Goal: Task Accomplishment & Management: Manage account settings

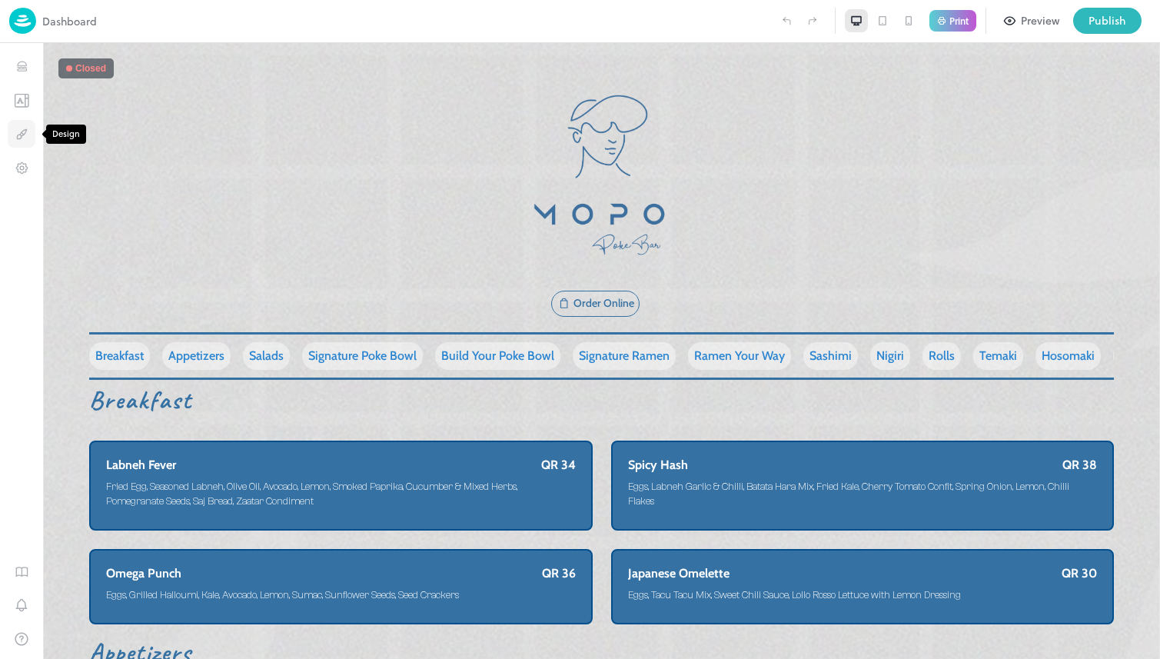
click at [23, 135] on icon "Design" at bounding box center [22, 134] width 15 height 15
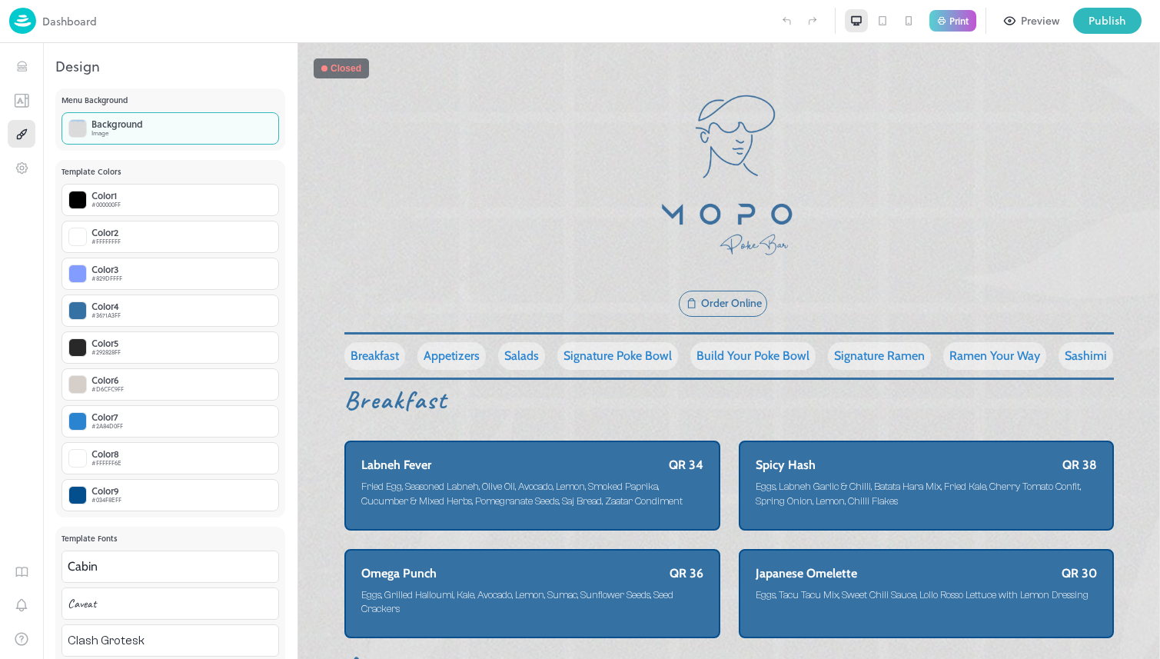
click at [105, 131] on div "Image" at bounding box center [116, 132] width 51 height 9
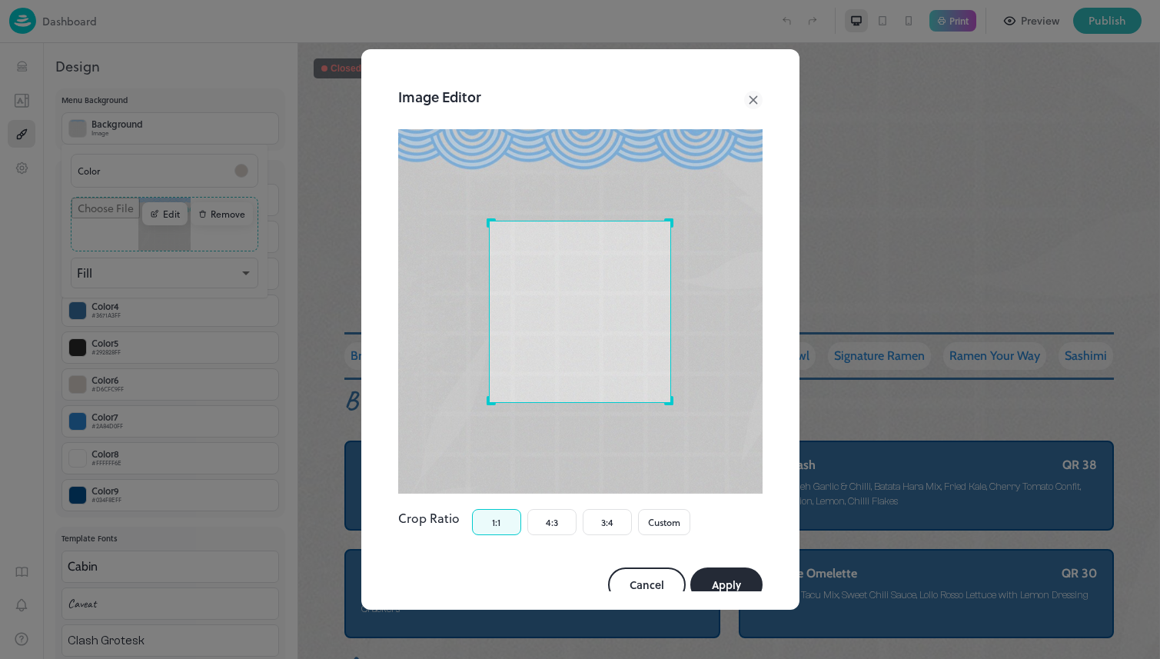
click at [744, 100] on icon at bounding box center [753, 100] width 18 height 18
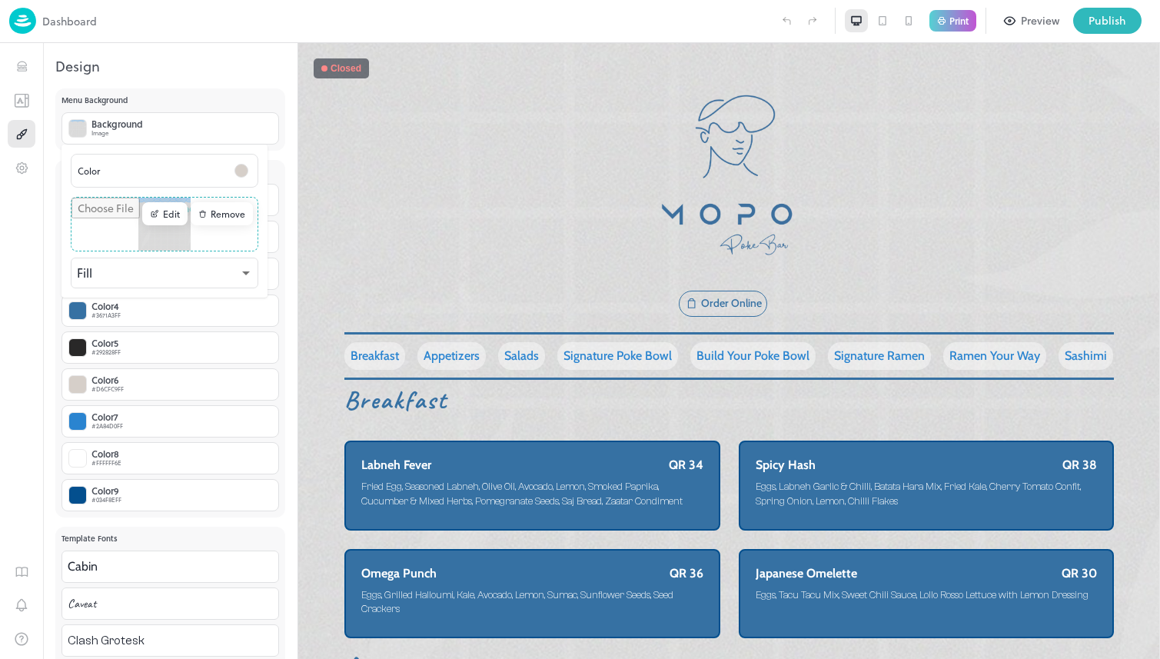
click at [213, 205] on div "Remove" at bounding box center [222, 213] width 62 height 23
type input "**********"
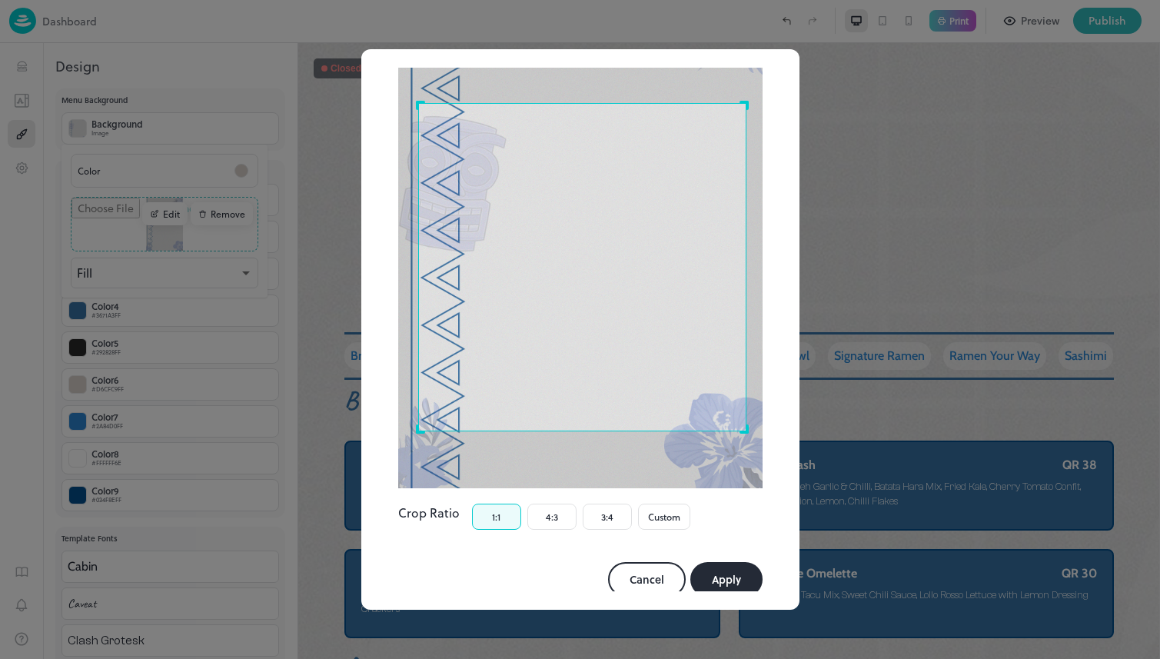
scroll to position [164, 0]
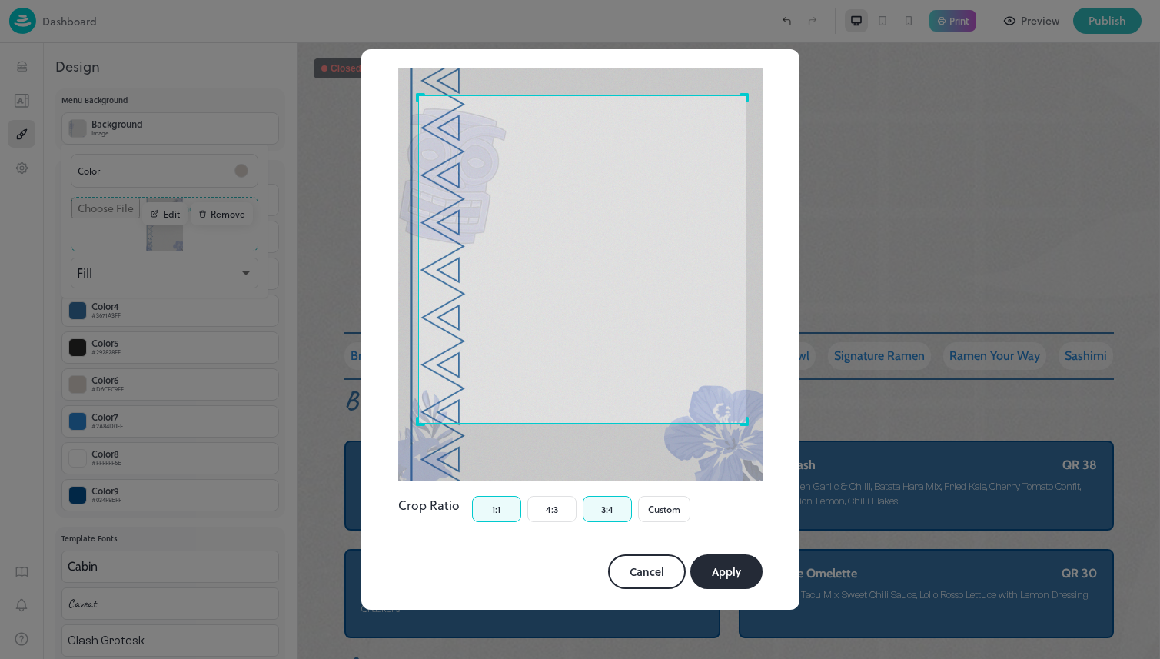
click at [588, 496] on button "3:4" at bounding box center [607, 509] width 49 height 26
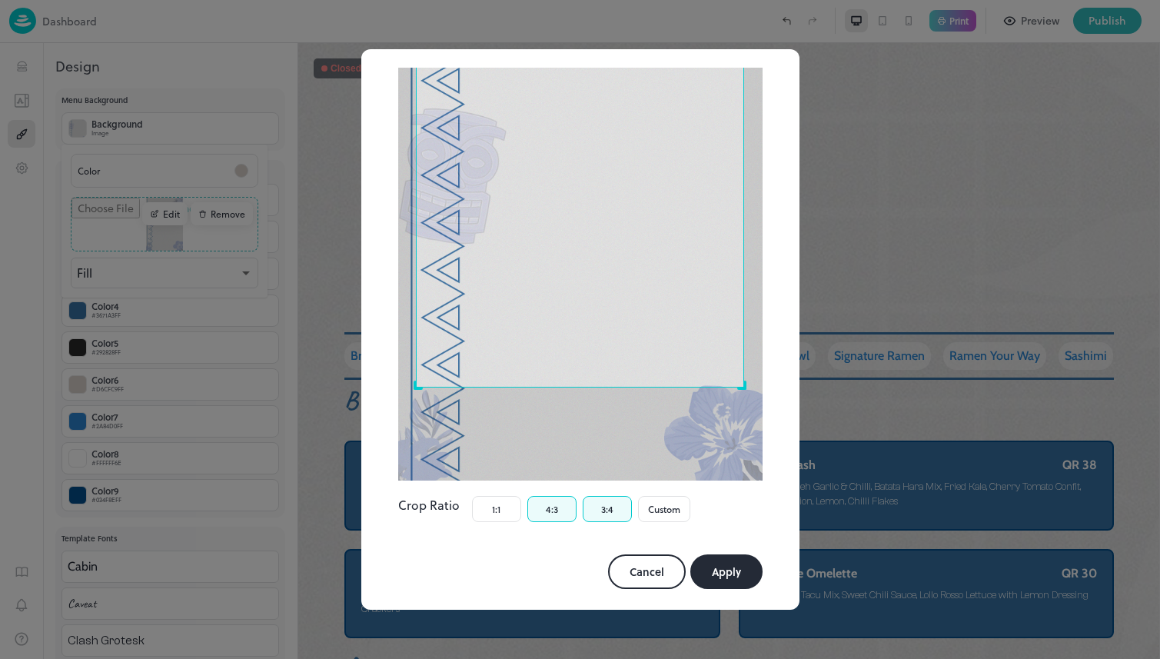
click at [550, 498] on button "4:3" at bounding box center [551, 509] width 49 height 26
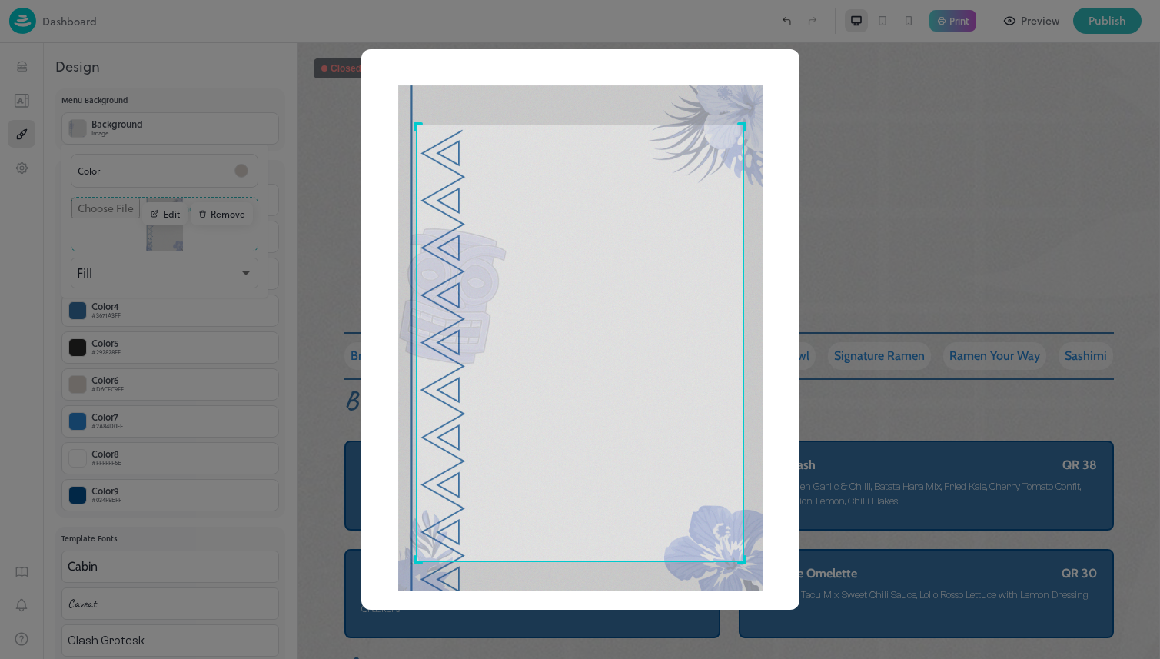
scroll to position [32, 0]
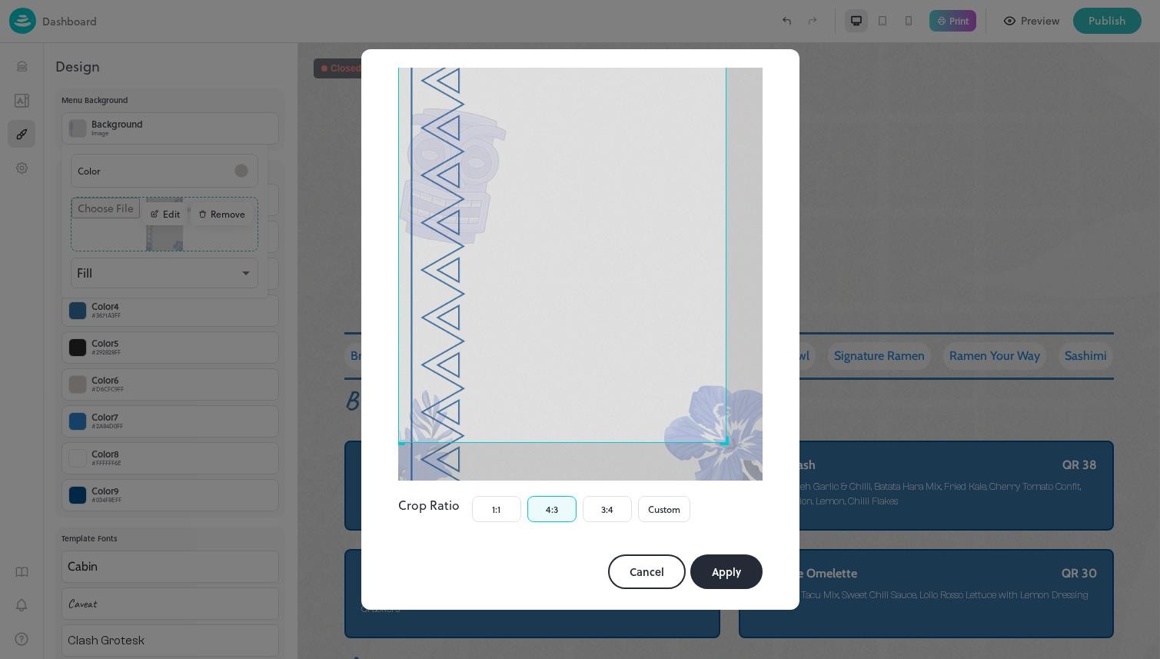
click at [710, 554] on button "Apply" at bounding box center [726, 571] width 72 height 35
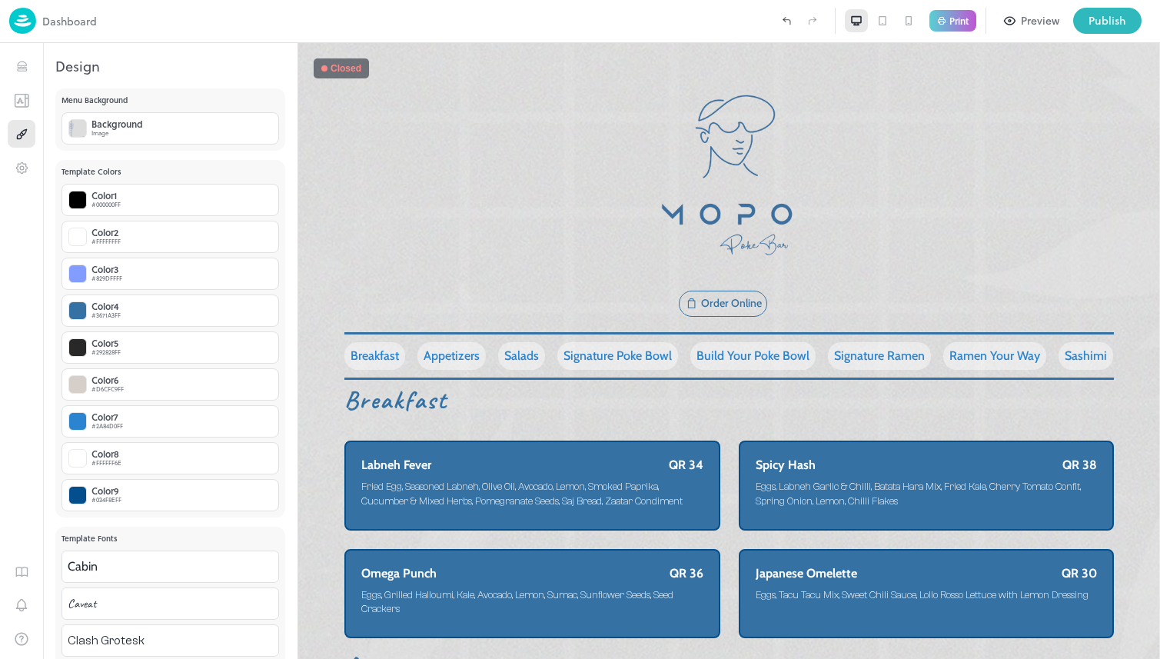
click at [1032, 22] on div "Preview" at bounding box center [1040, 20] width 38 height 17
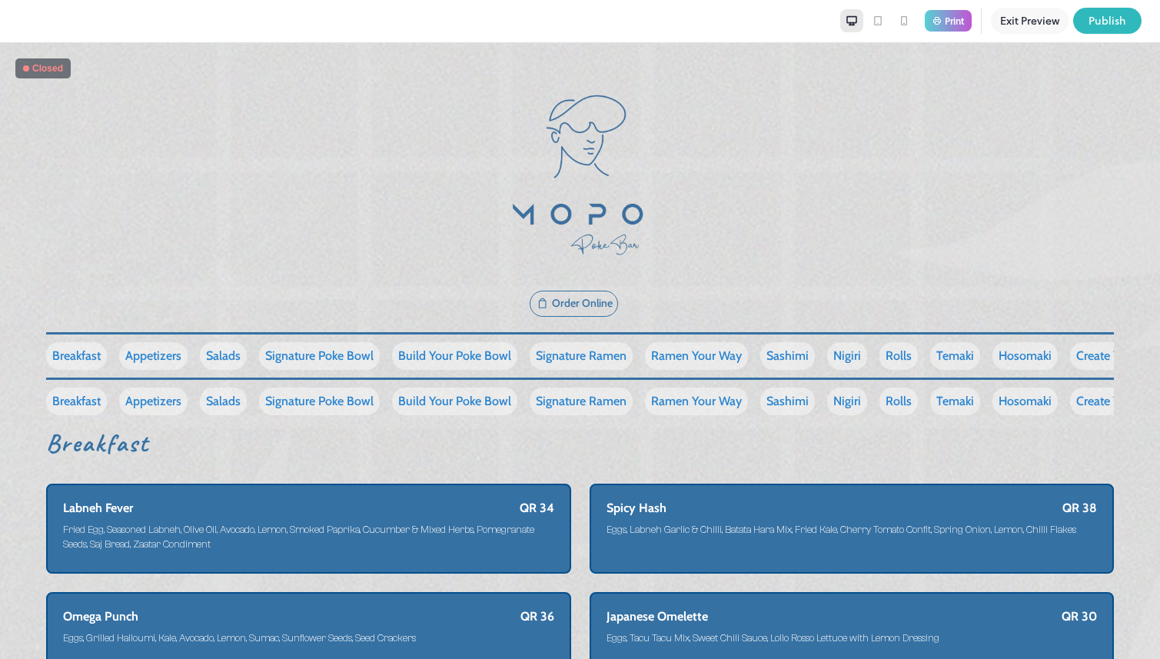
click at [877, 24] on icon at bounding box center [878, 20] width 8 height 9
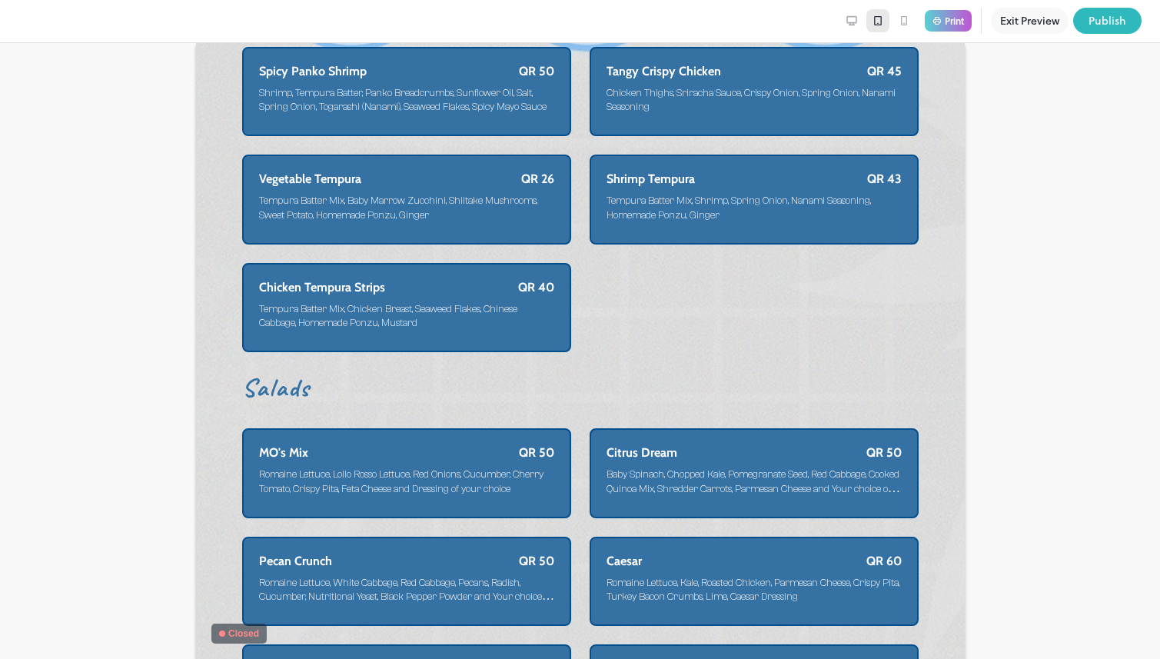
click at [909, 22] on div at bounding box center [903, 20] width 23 height 23
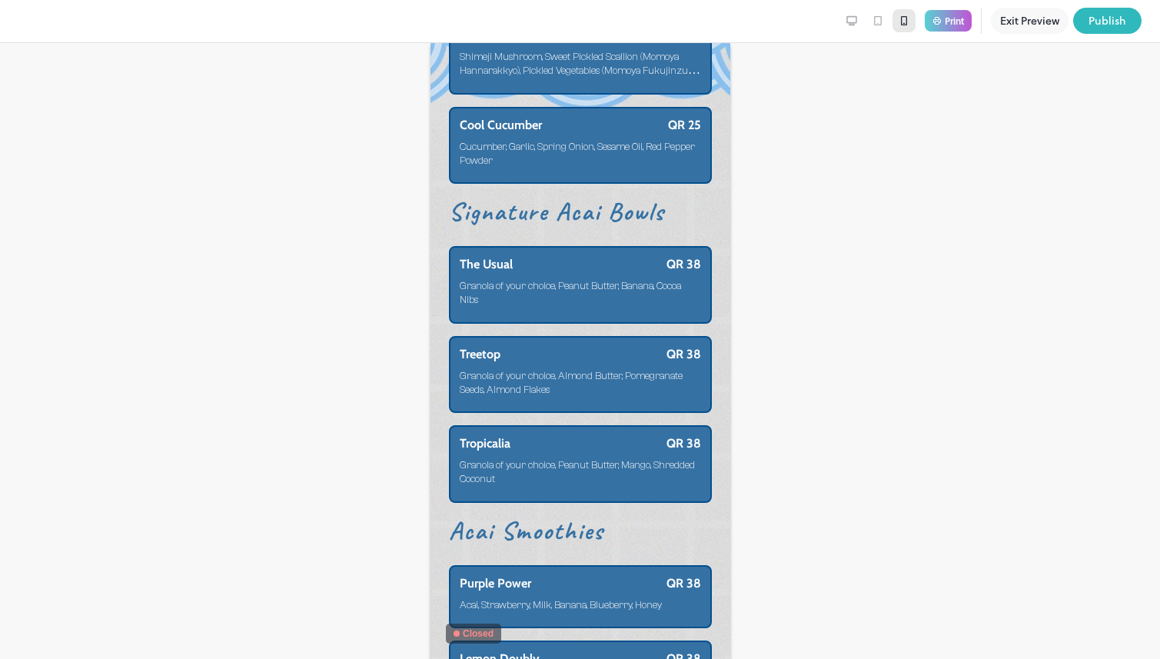
click at [882, 24] on icon at bounding box center [878, 21] width 12 height 12
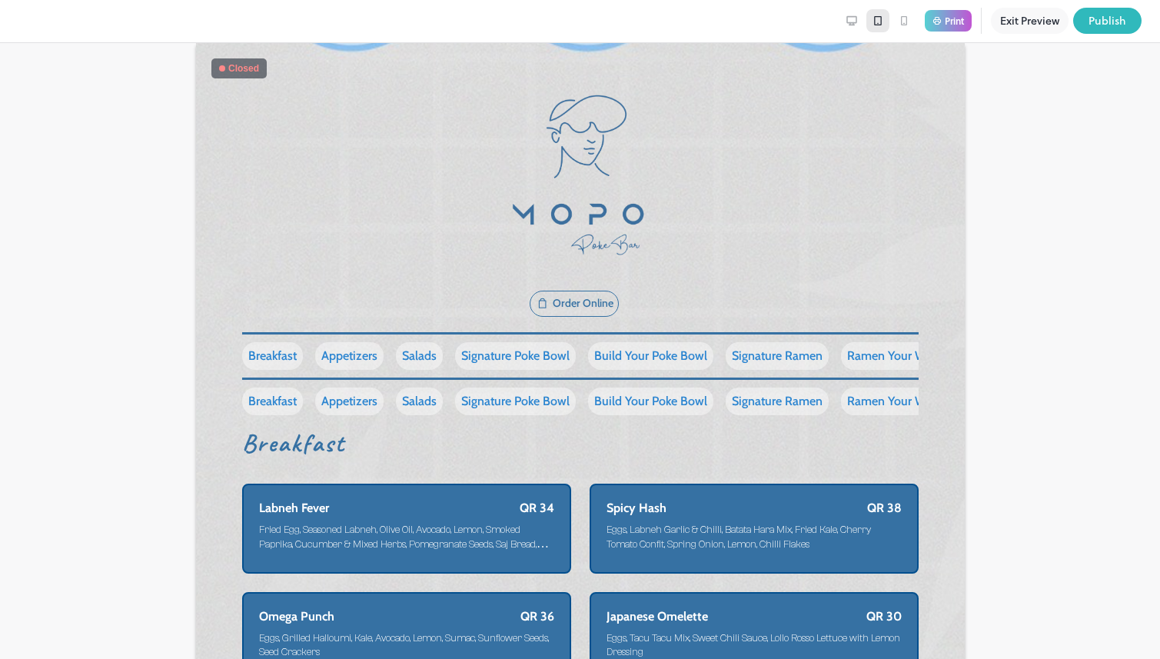
click at [855, 22] on icon at bounding box center [851, 20] width 9 height 6
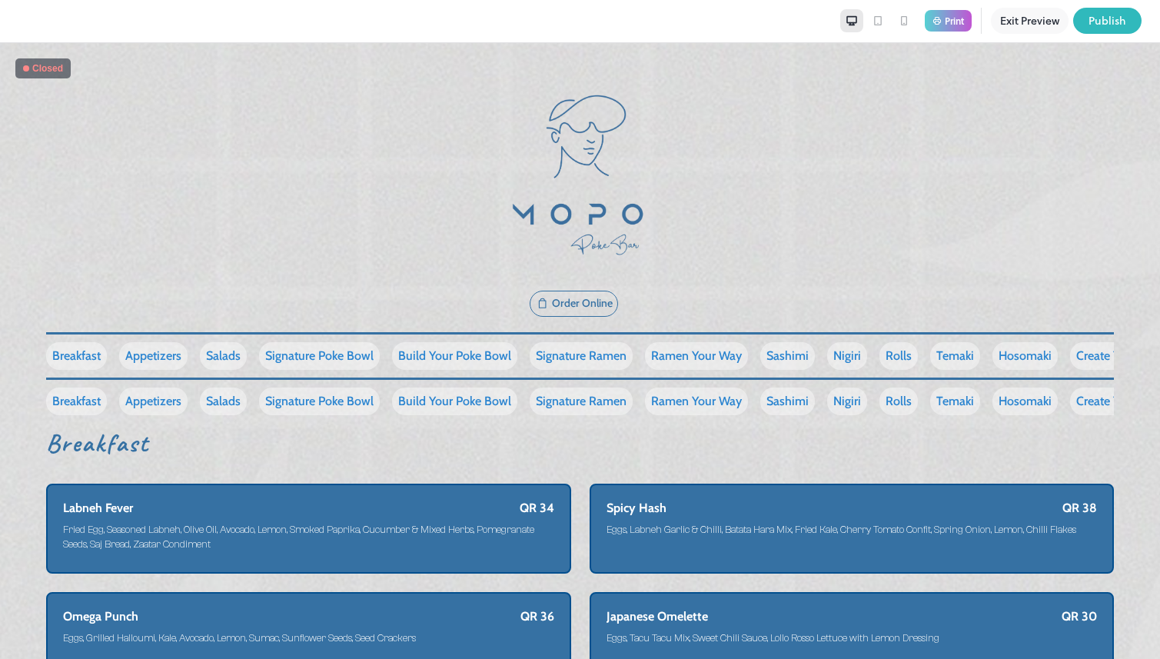
click at [1026, 27] on button "Exit Preview" at bounding box center [1030, 21] width 78 height 26
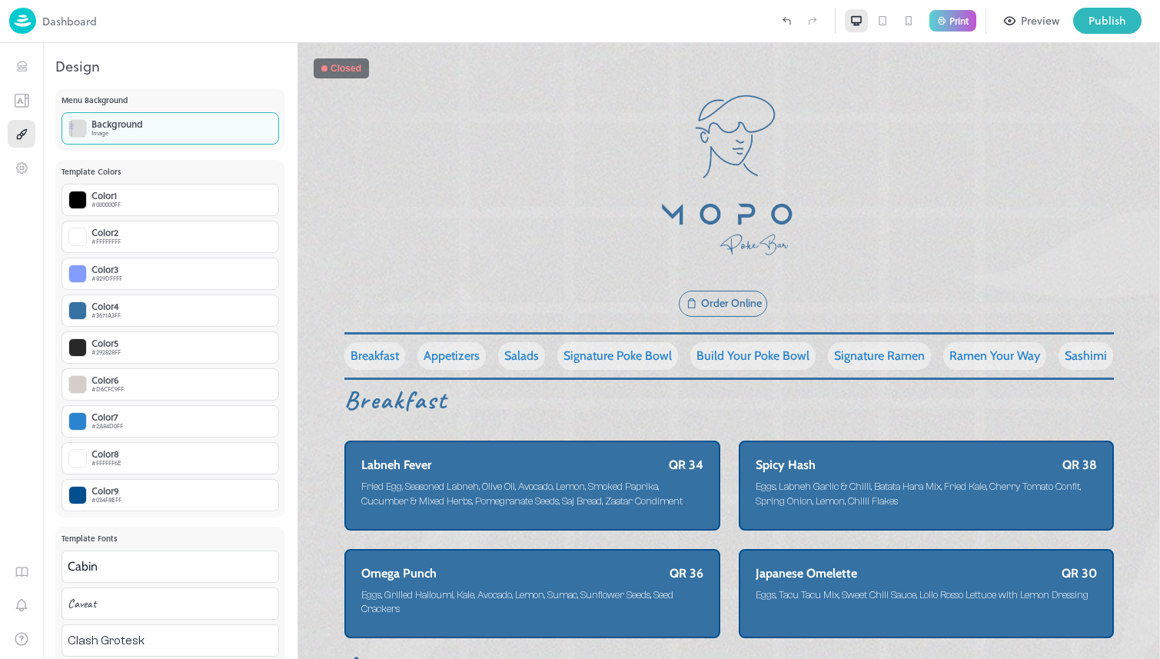
click at [177, 126] on div "Background Image" at bounding box center [169, 128] width 217 height 32
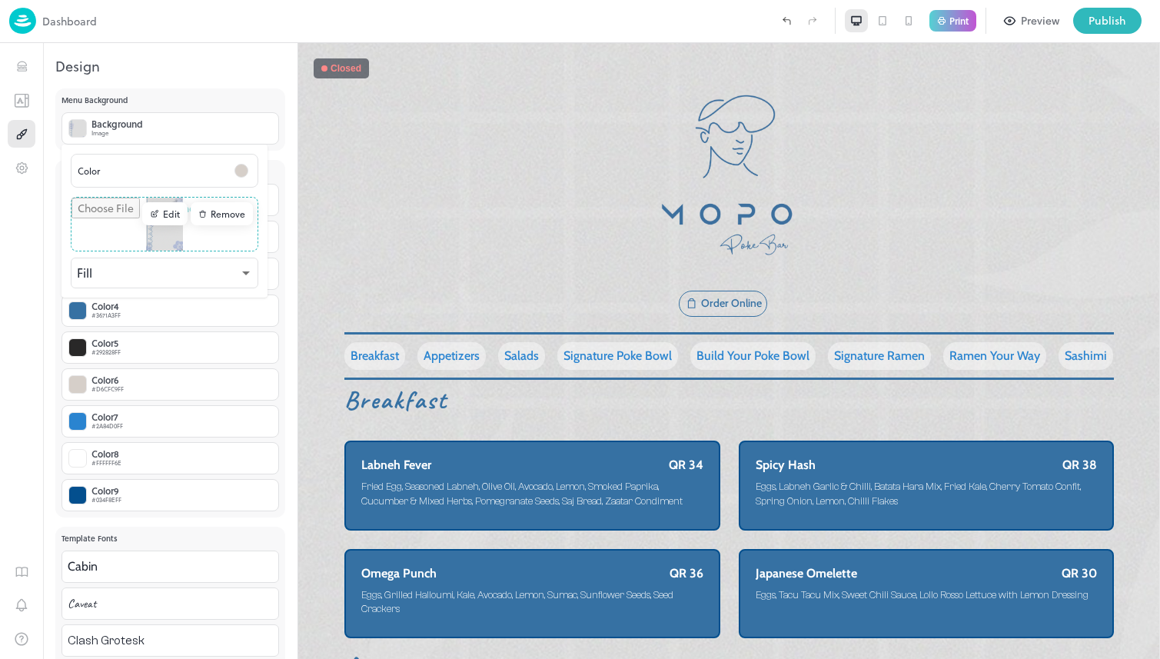
click at [177, 214] on div "Edit" at bounding box center [164, 213] width 45 height 23
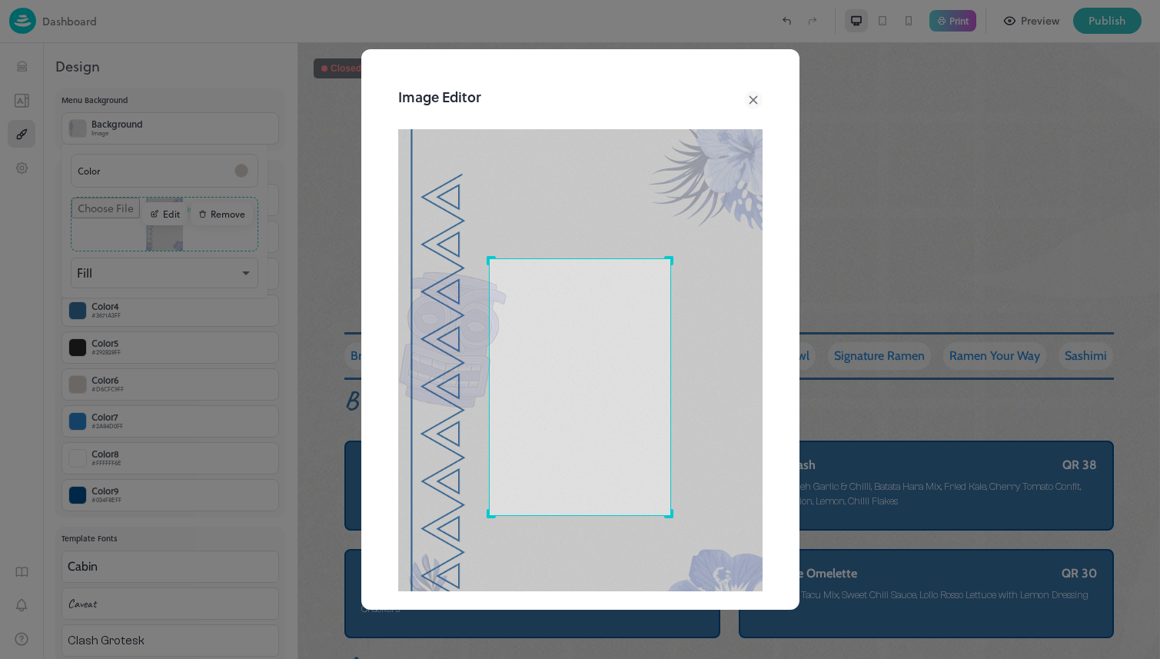
scroll to position [164, 0]
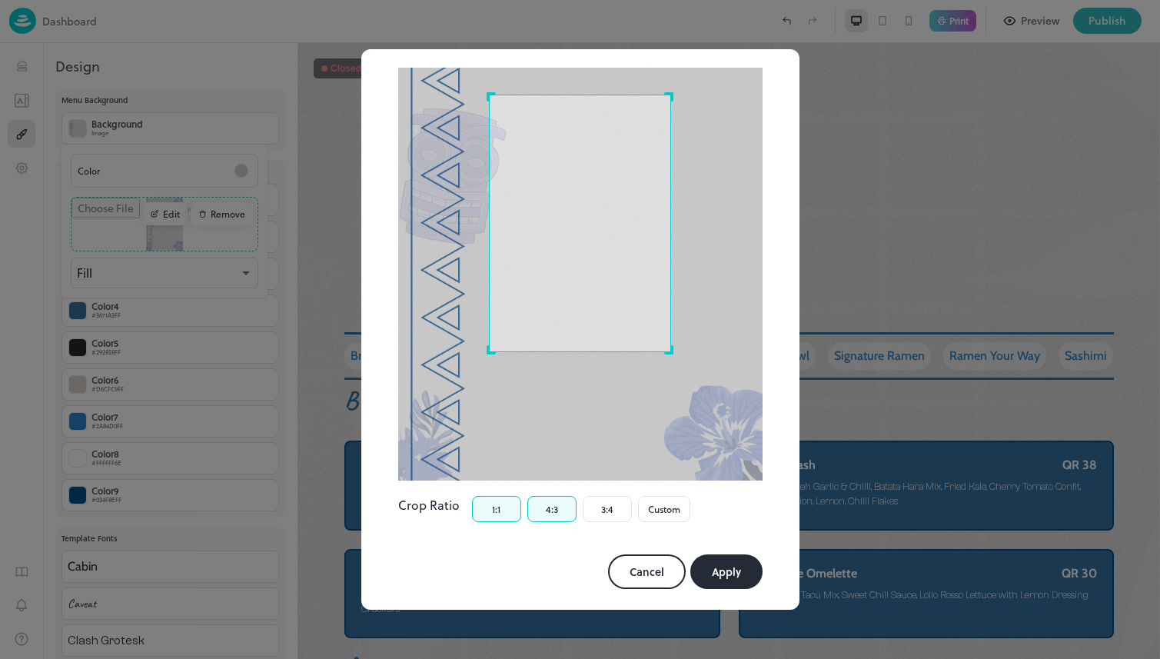
click at [551, 496] on button "4:3" at bounding box center [551, 509] width 49 height 26
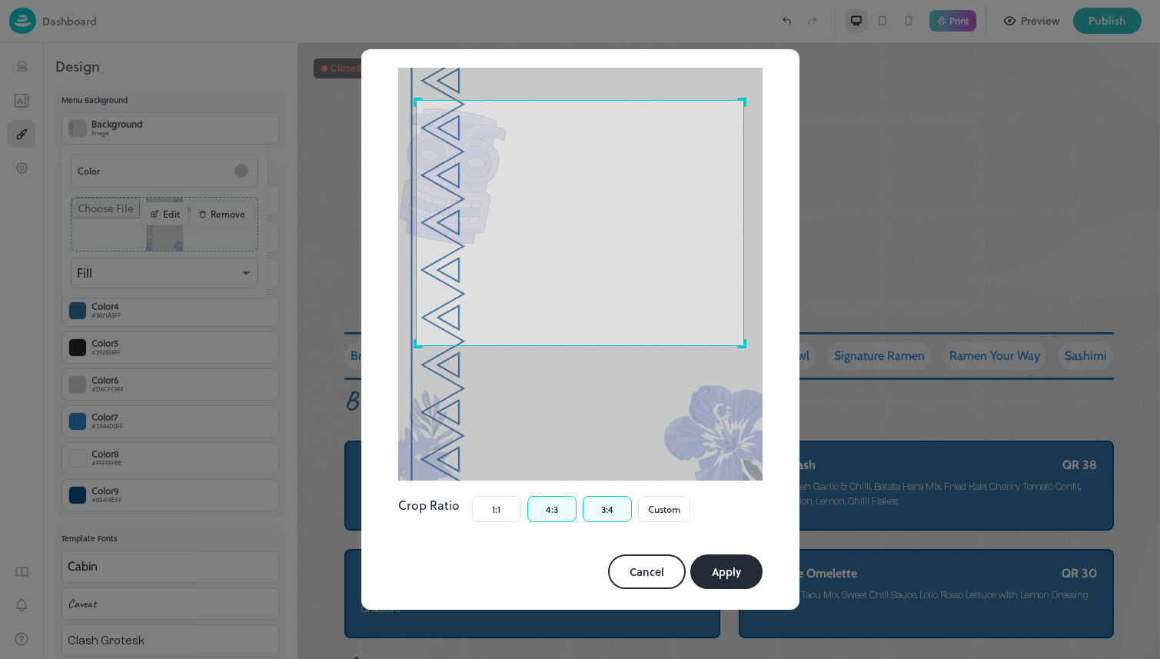
click at [587, 496] on button "3:4" at bounding box center [607, 509] width 49 height 26
click at [555, 497] on button "4:3" at bounding box center [551, 509] width 49 height 26
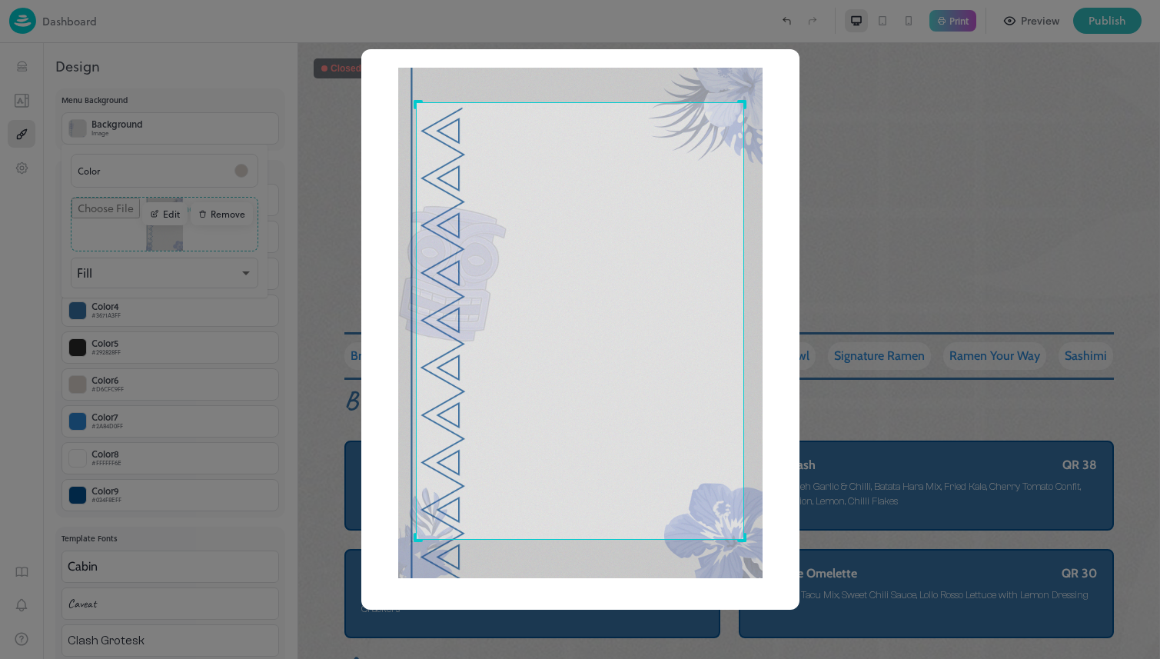
scroll to position [159, 0]
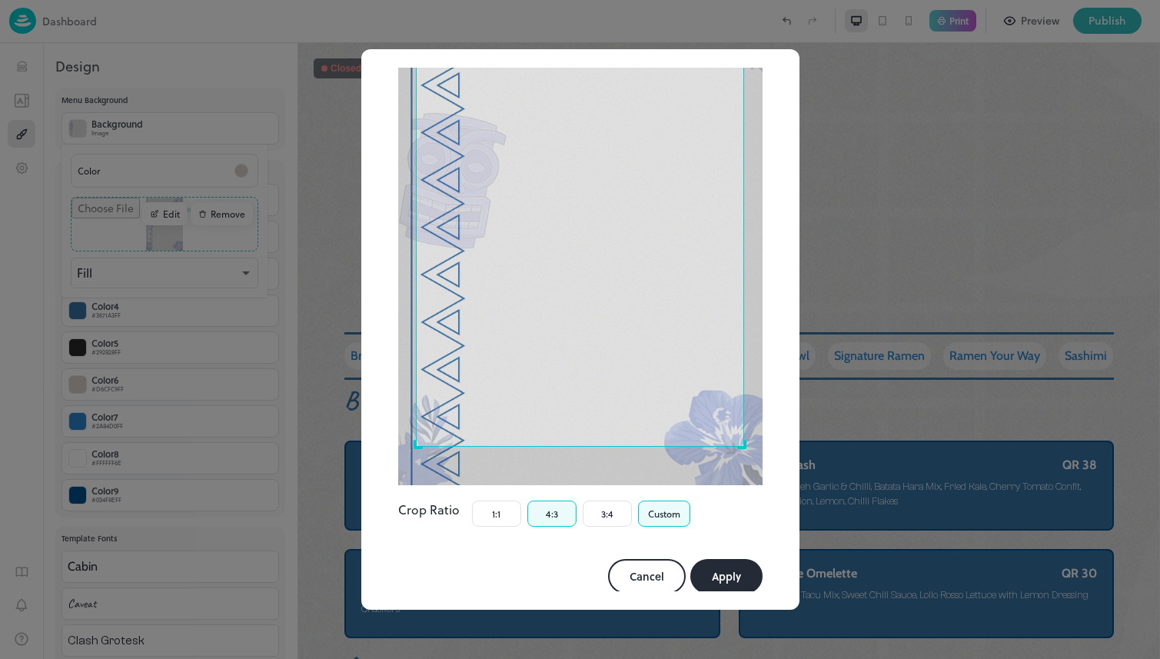
click at [663, 500] on button "Custom" at bounding box center [664, 513] width 52 height 26
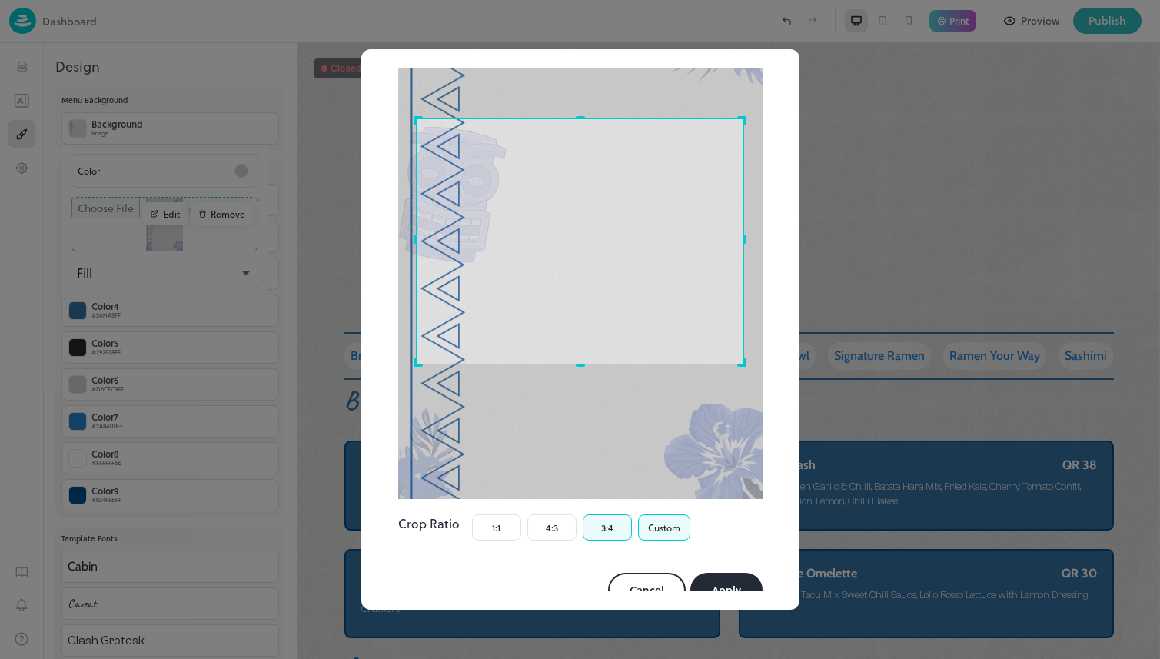
scroll to position [164, 0]
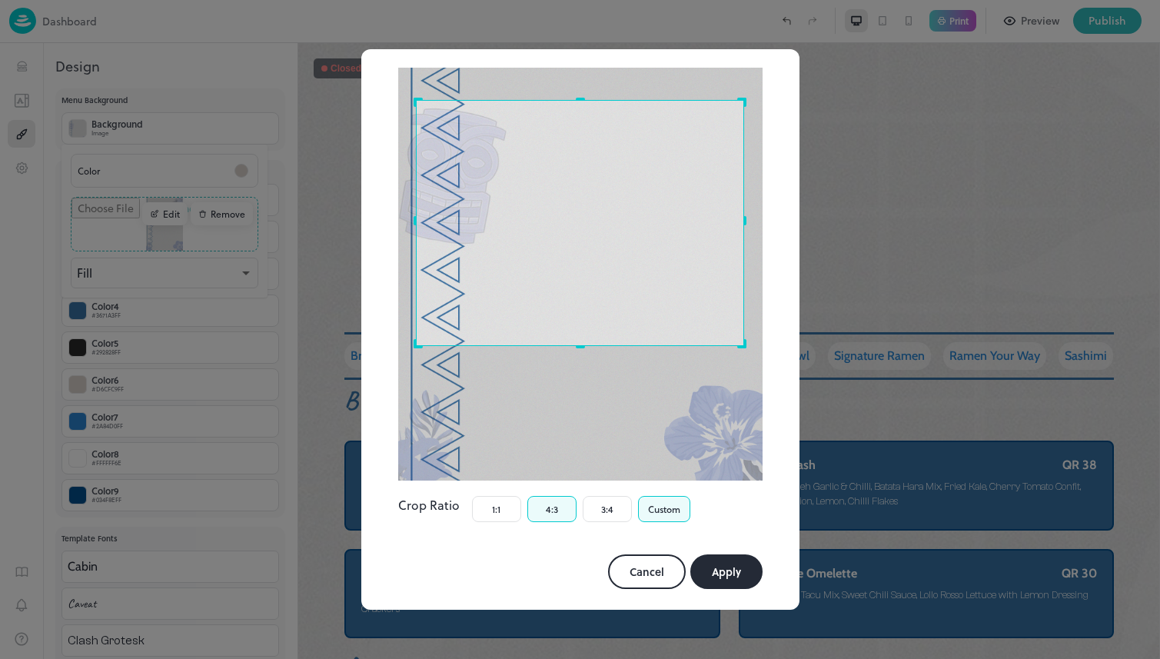
click at [556, 496] on button "4:3" at bounding box center [551, 509] width 49 height 26
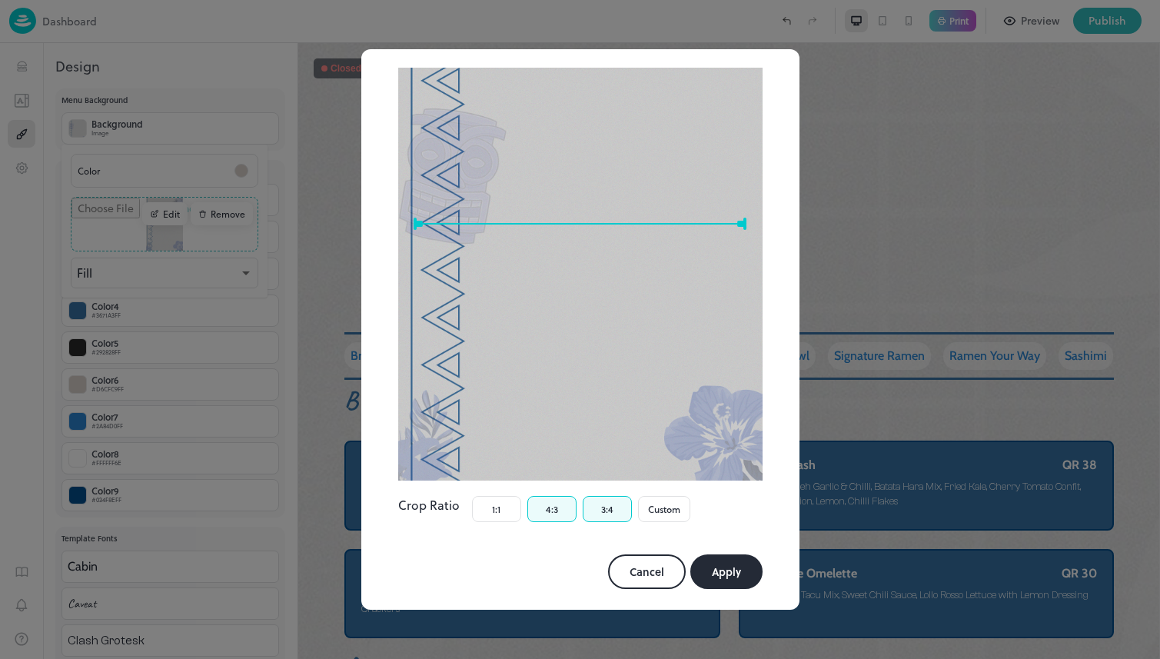
click at [593, 496] on button "3:4" at bounding box center [607, 509] width 49 height 26
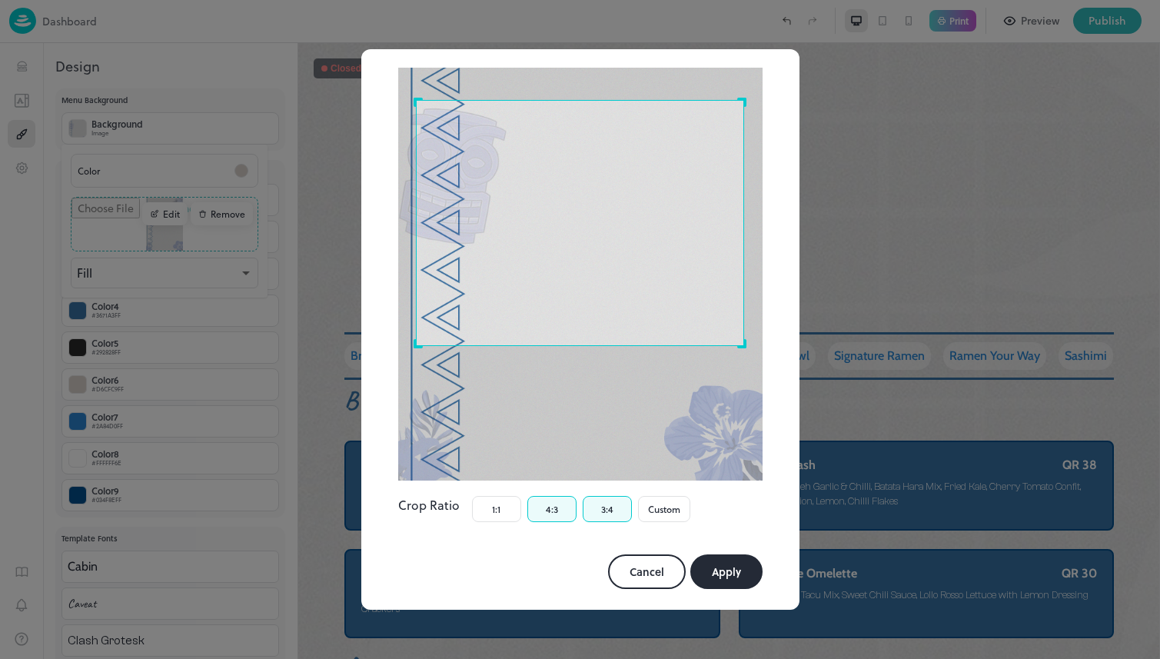
click at [558, 496] on button "4:3" at bounding box center [551, 509] width 49 height 26
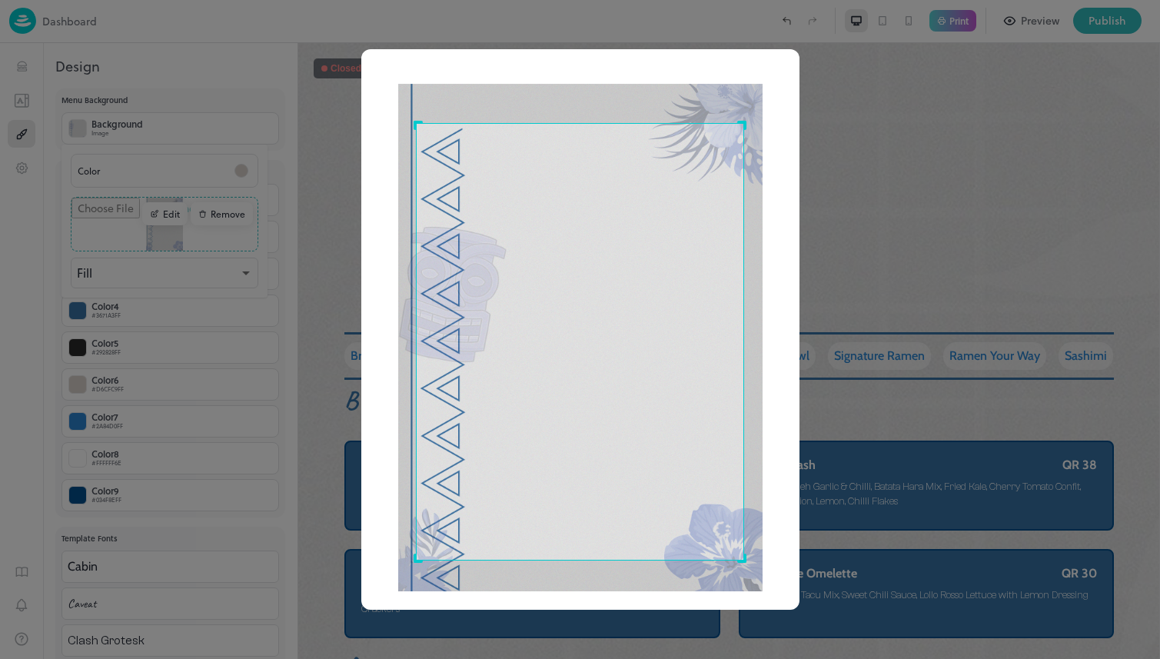
scroll to position [44, 0]
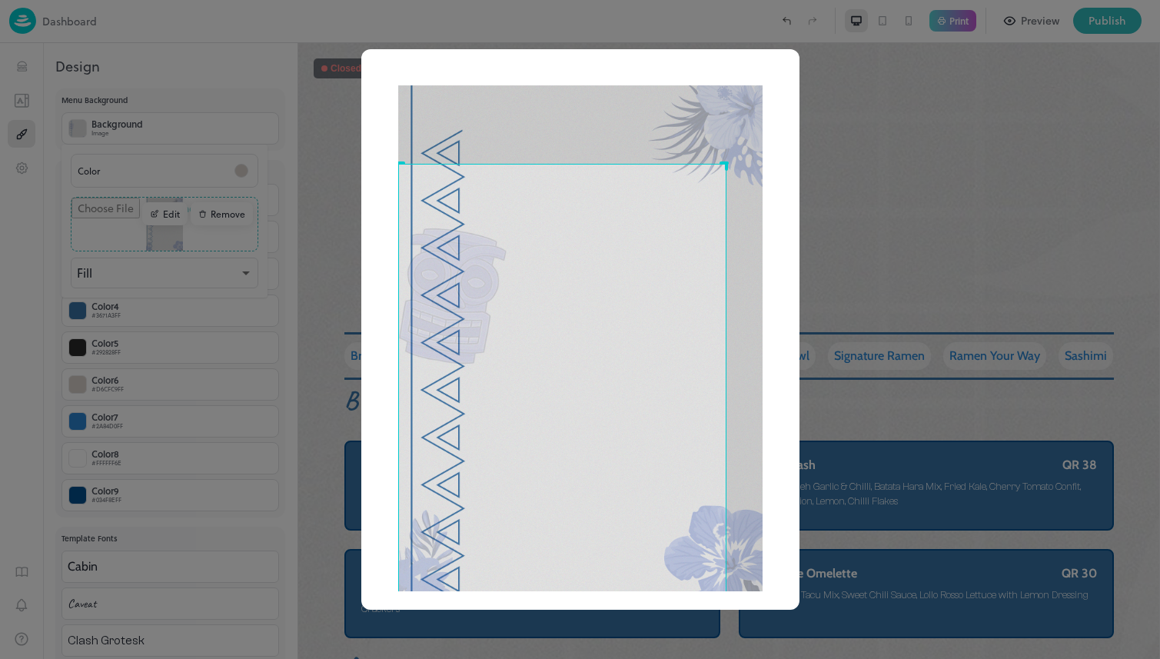
click at [553, 457] on div "Use the arrow keys to move the crop selection area" at bounding box center [562, 382] width 328 height 437
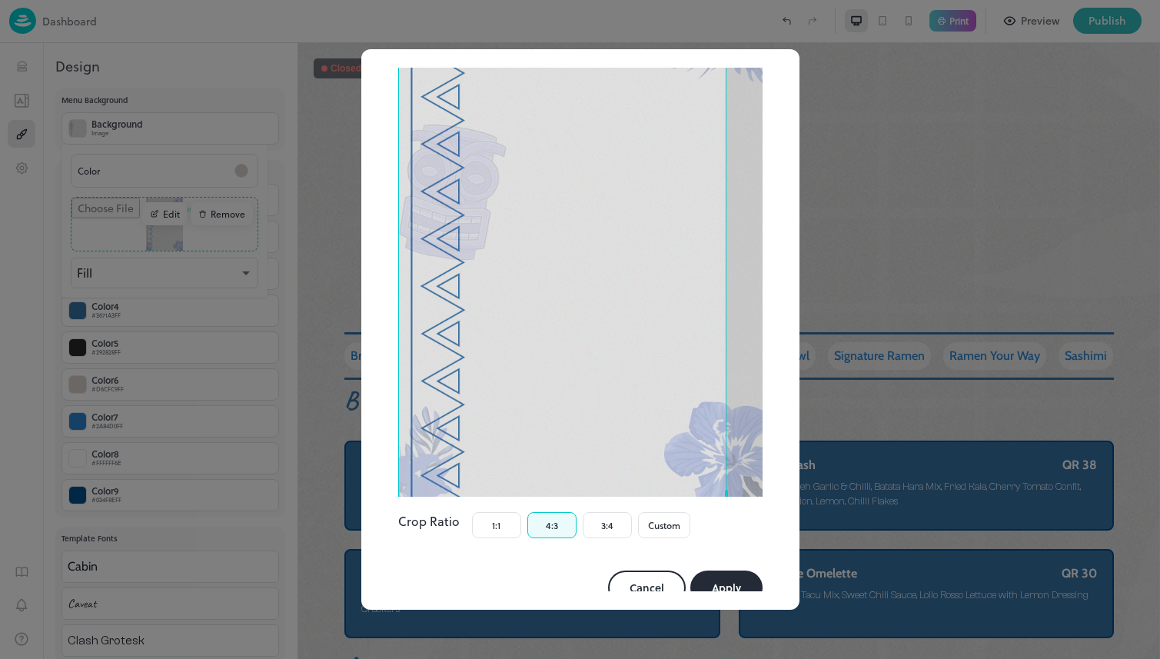
scroll to position [164, 0]
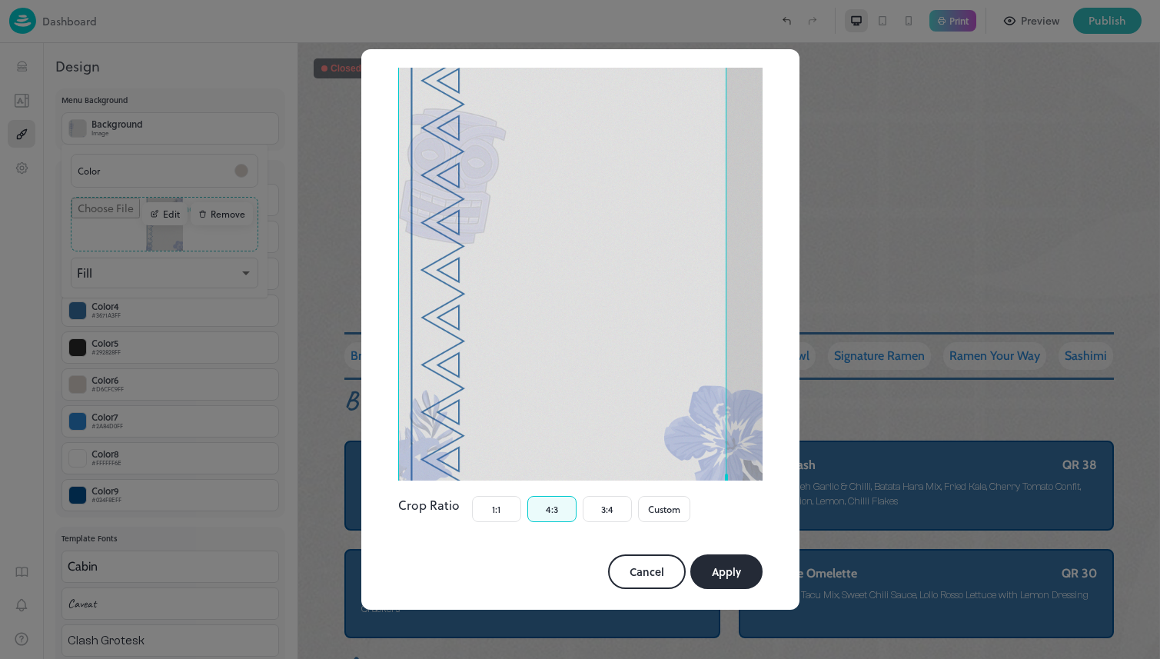
click at [709, 554] on button "Apply" at bounding box center [726, 571] width 72 height 35
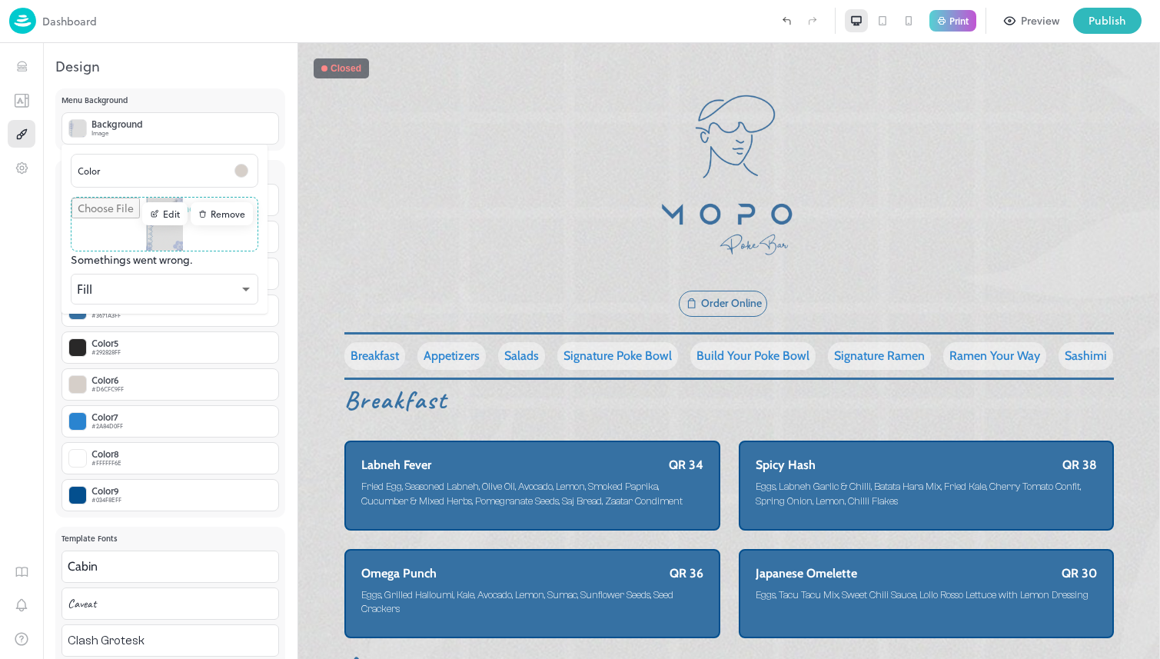
click at [178, 217] on div "Edit" at bounding box center [164, 213] width 45 height 23
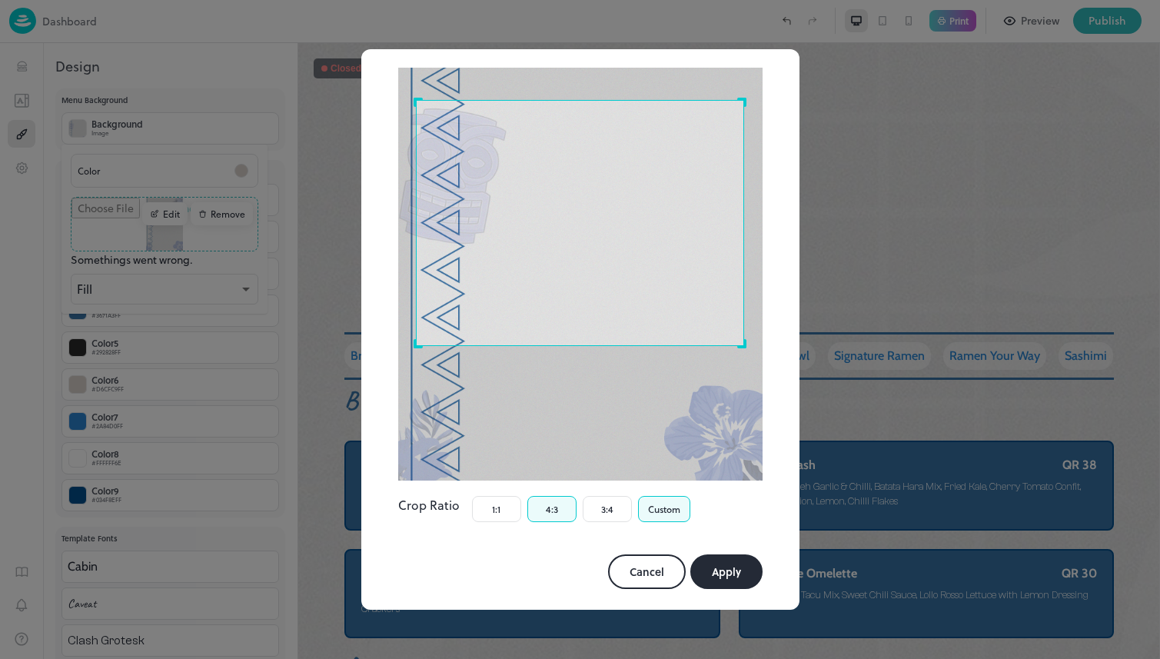
click at [649, 496] on button "Custom" at bounding box center [664, 509] width 52 height 26
click at [603, 496] on button "3:4" at bounding box center [607, 509] width 49 height 26
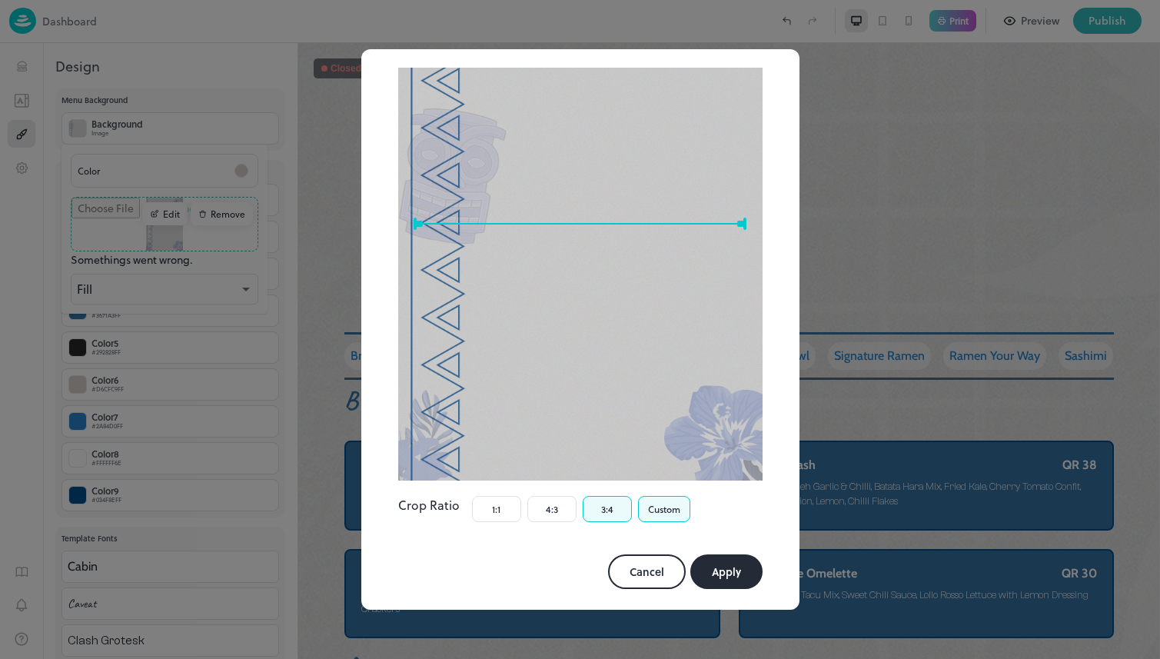
click at [656, 496] on button "Custom" at bounding box center [664, 509] width 52 height 26
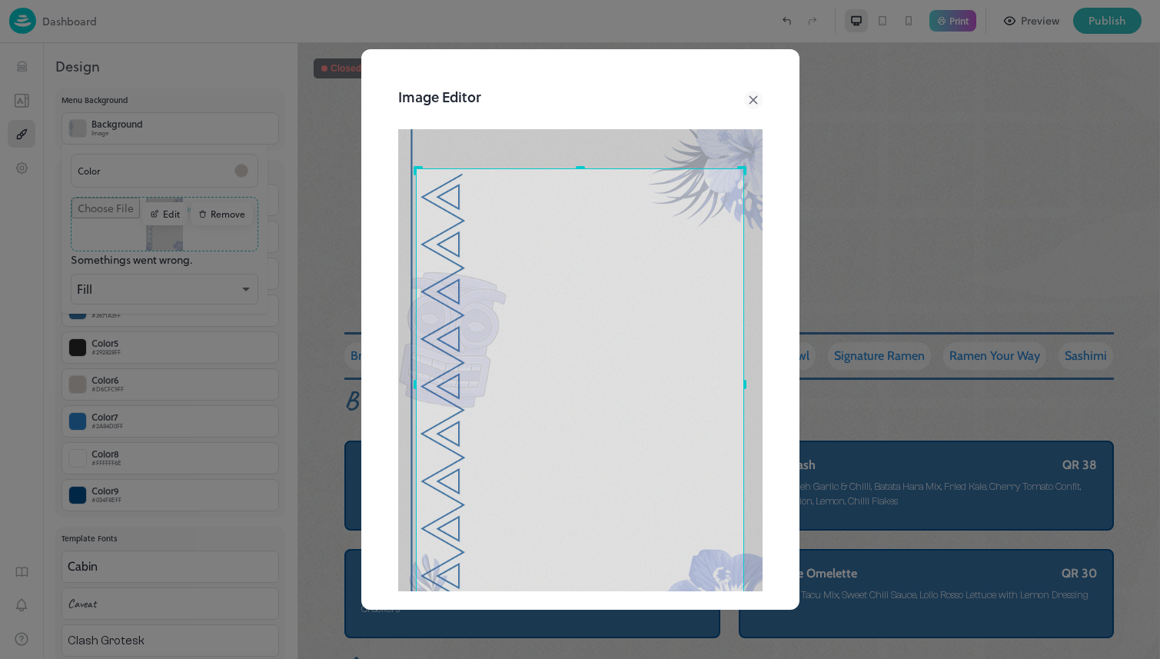
scroll to position [0, 0]
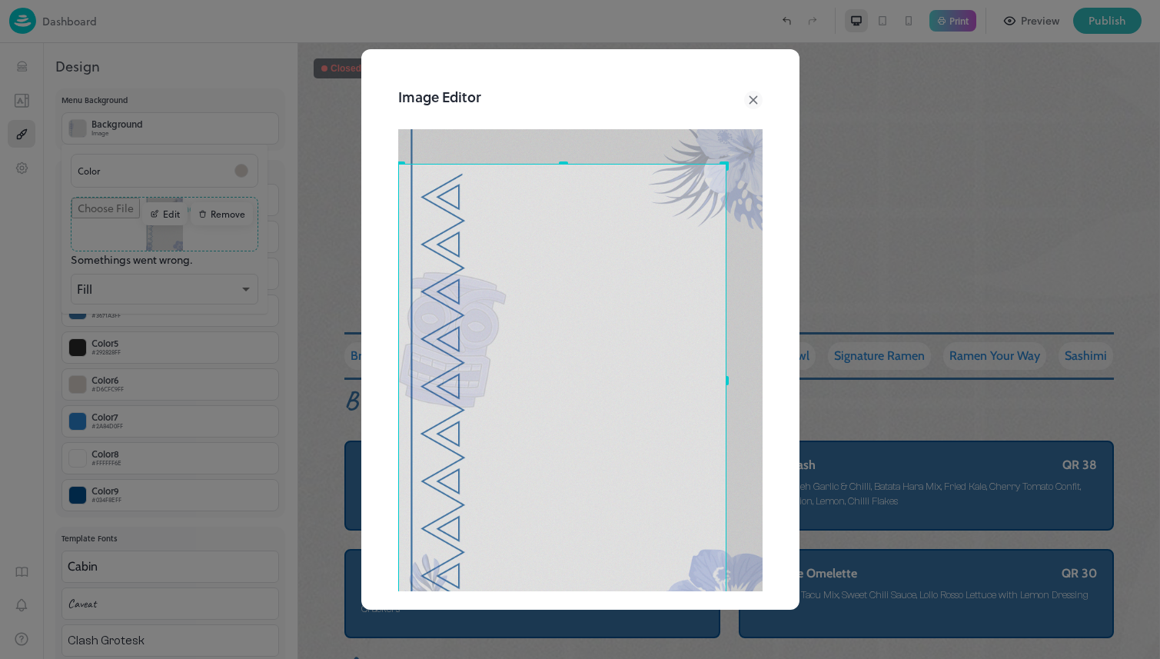
click at [600, 423] on div "Use the arrow keys to move the crop selection area" at bounding box center [562, 382] width 328 height 437
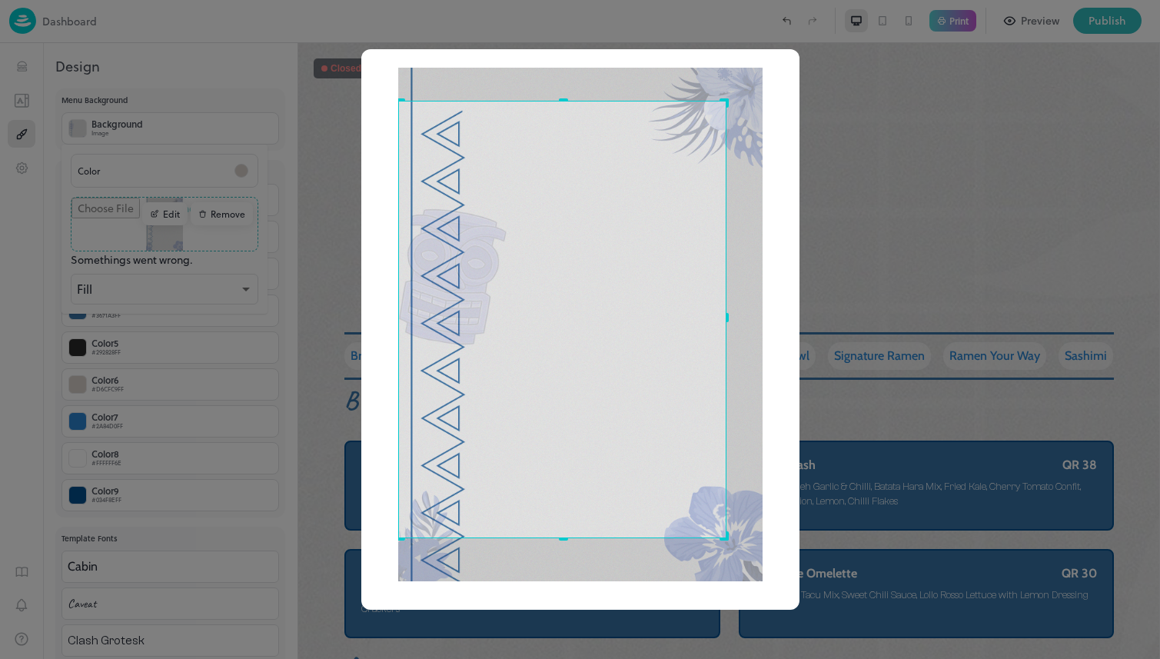
scroll to position [164, 0]
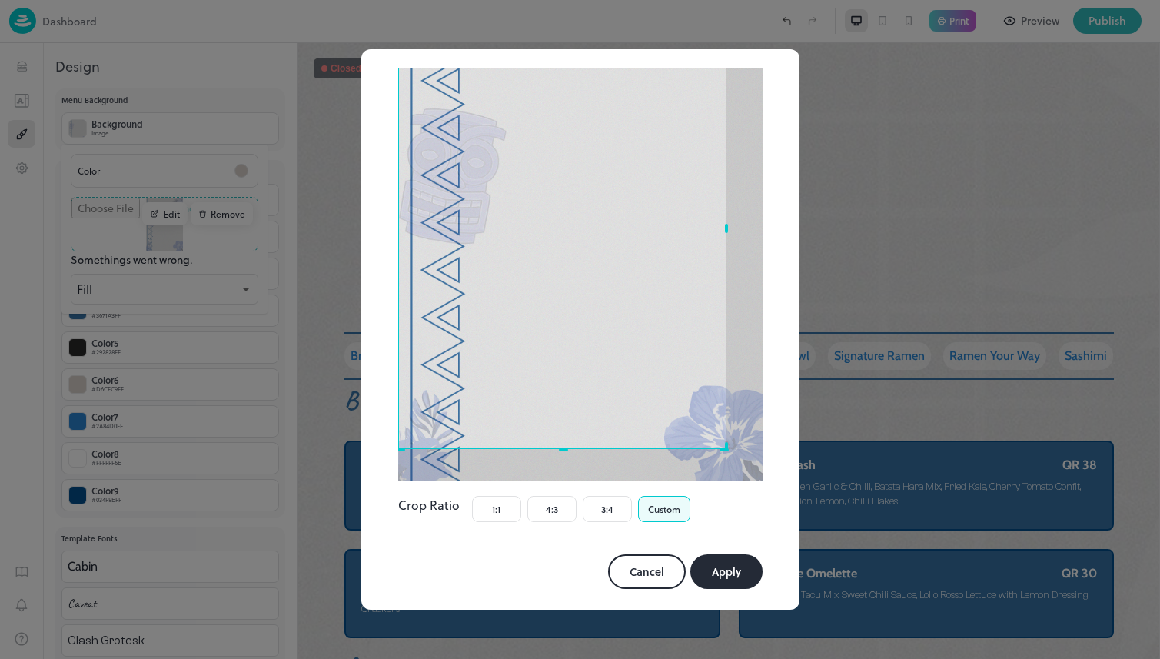
click at [609, 378] on div "Use the arrow keys to move the crop selection area" at bounding box center [562, 230] width 328 height 437
click at [712, 554] on button "Apply" at bounding box center [726, 571] width 72 height 35
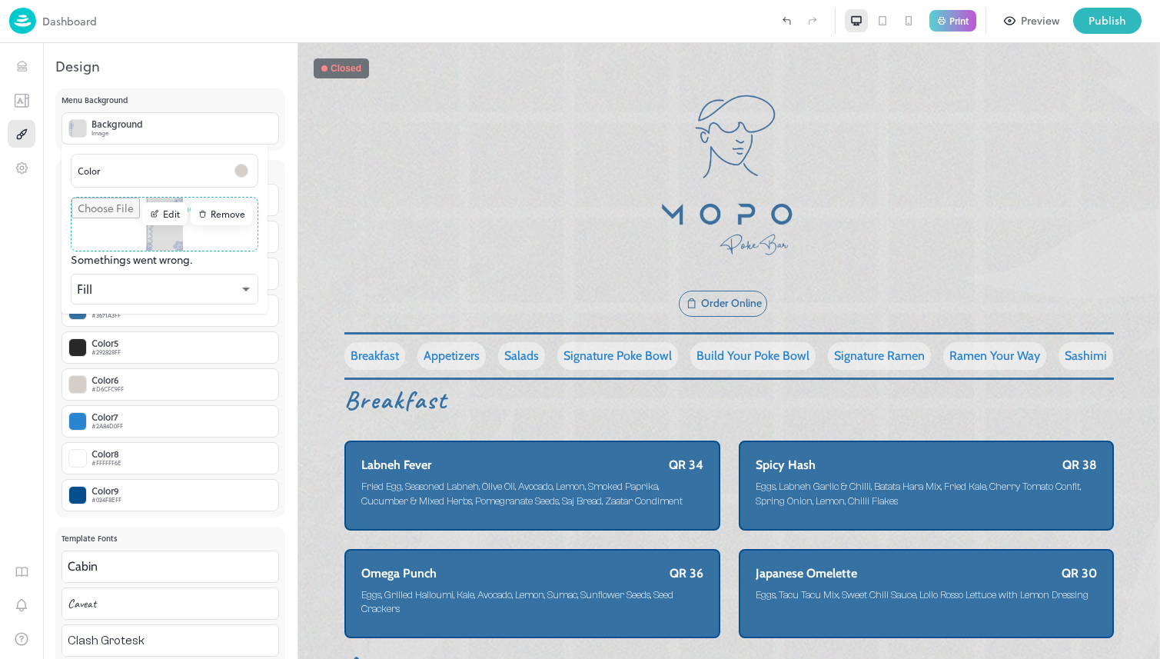
click at [166, 209] on div "Edit" at bounding box center [164, 213] width 45 height 23
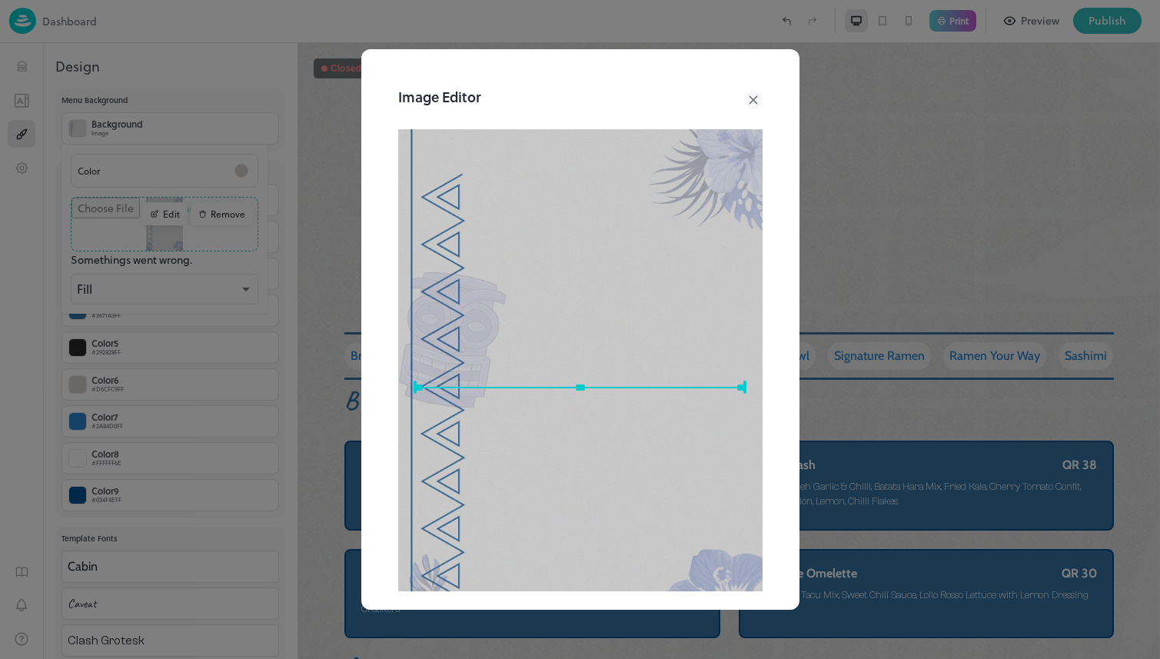
click at [749, 98] on icon at bounding box center [752, 100] width 7 height 7
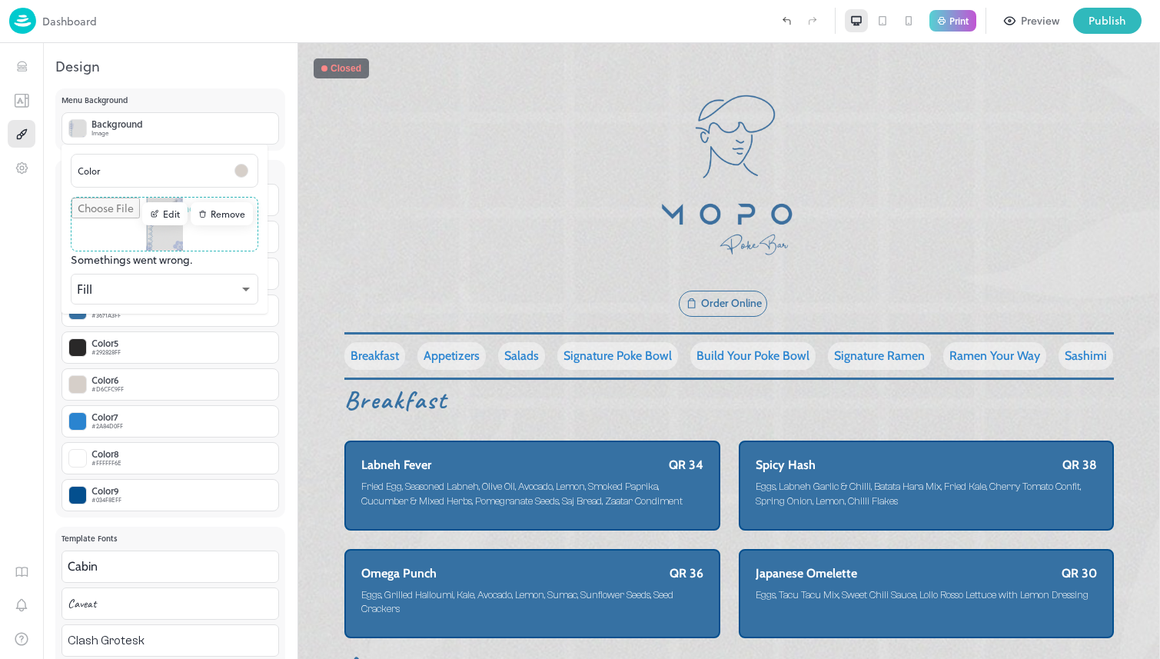
click at [874, 18] on div at bounding box center [580, 329] width 1160 height 659
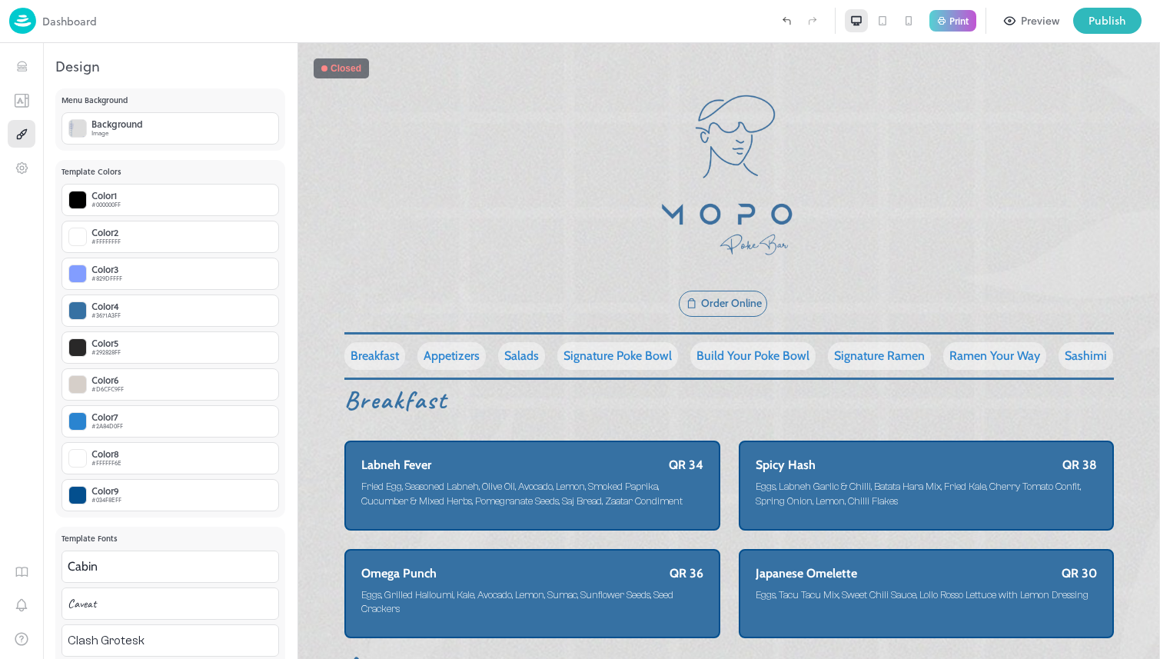
click at [879, 20] on icon at bounding box center [882, 21] width 12 height 12
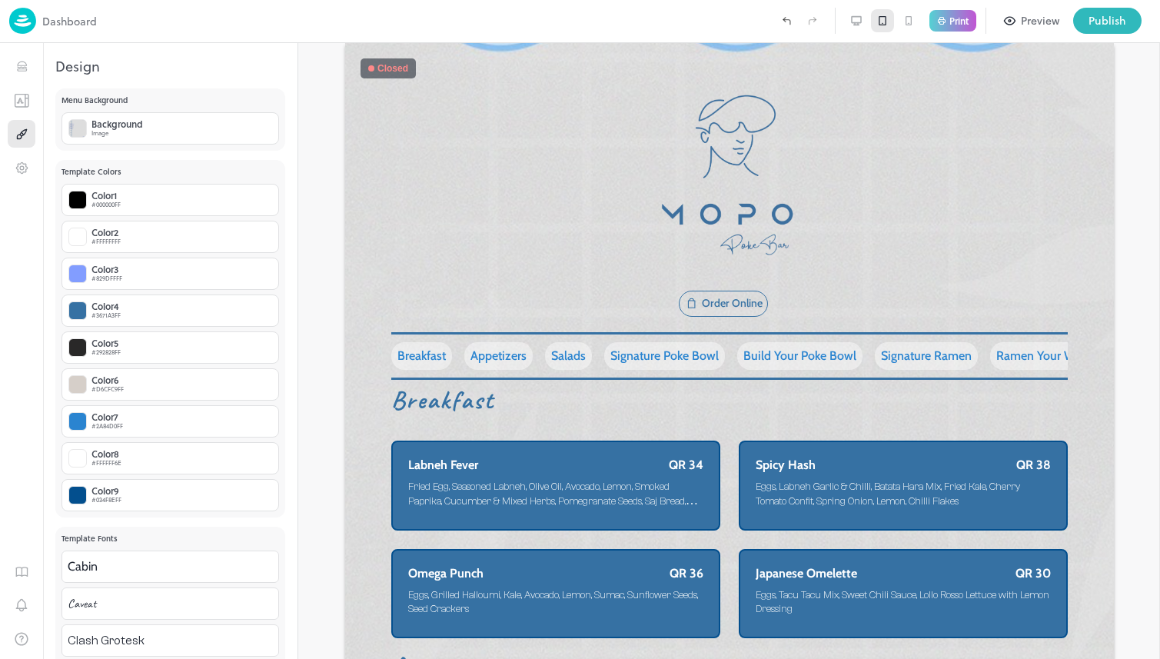
click at [178, 16] on div at bounding box center [435, 21] width 676 height 26
click at [1091, 18] on div "Publish" at bounding box center [1107, 20] width 38 height 17
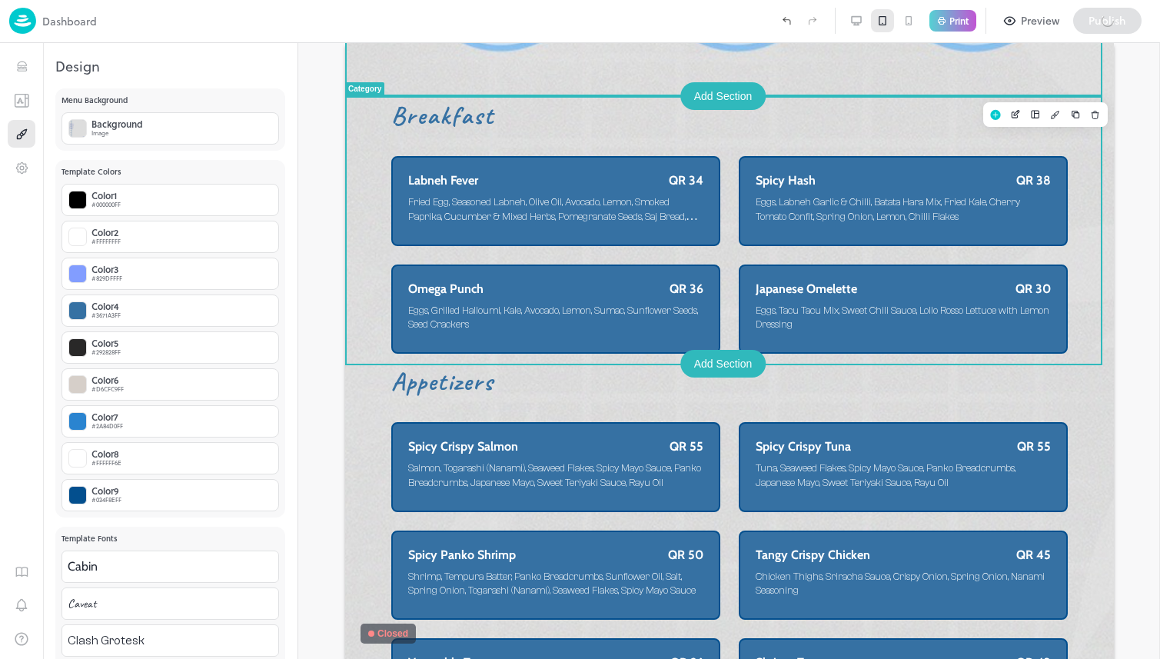
scroll to position [438, 0]
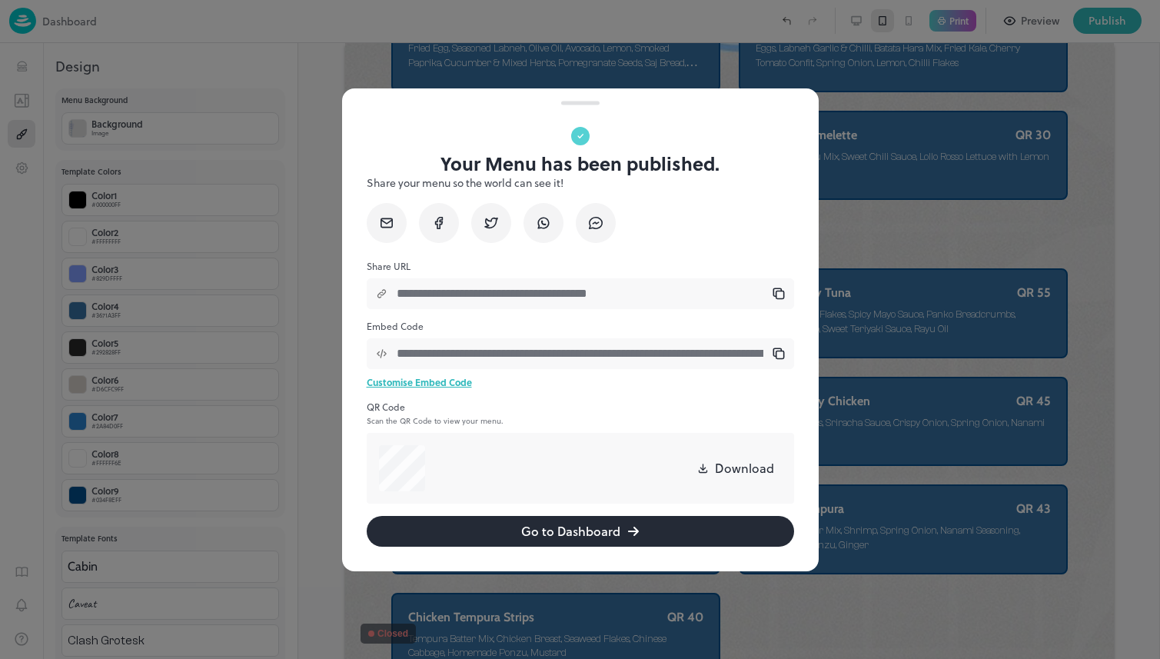
click at [943, 273] on div at bounding box center [580, 329] width 1160 height 659
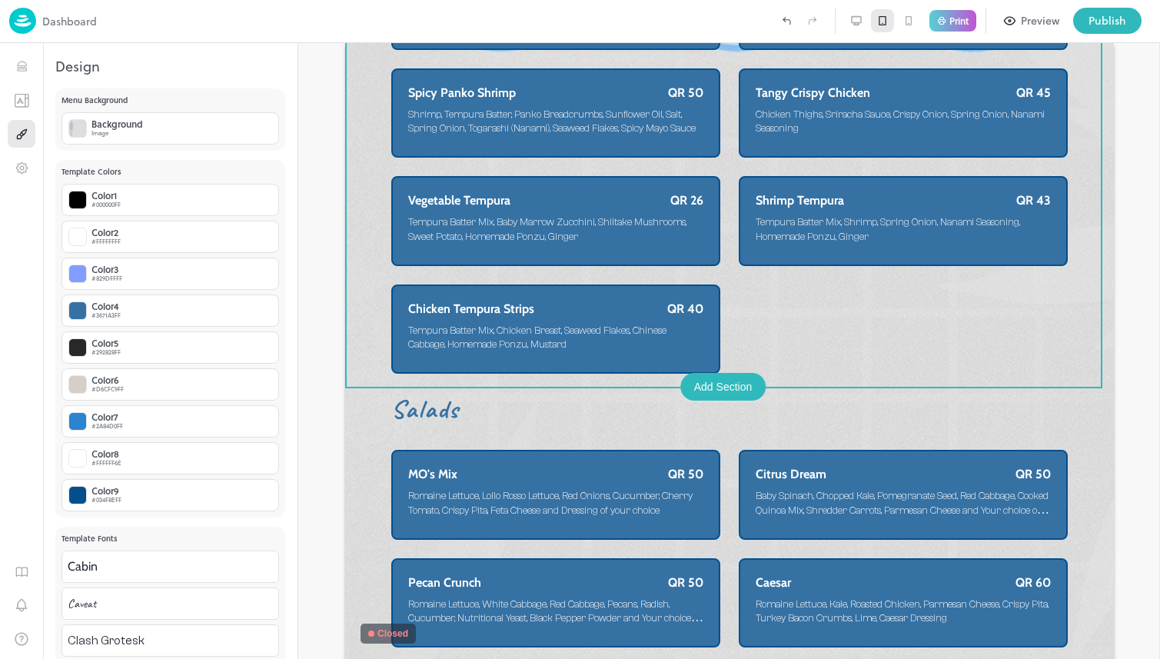
scroll to position [1058, 0]
